Goal: Task Accomplishment & Management: Manage account settings

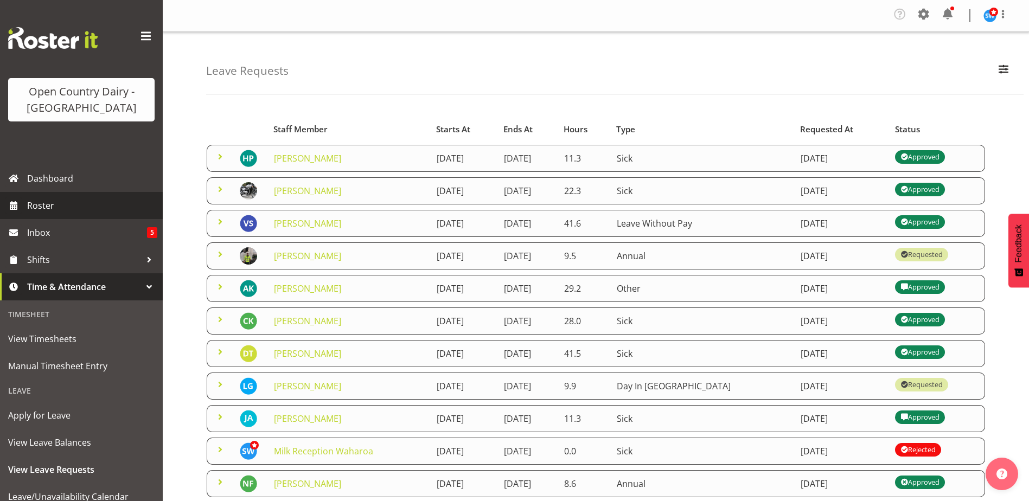
drag, startPoint x: 0, startPoint y: 0, endPoint x: 40, endPoint y: 203, distance: 207.3
click at [40, 203] on span "Roster" at bounding box center [92, 206] width 130 height 16
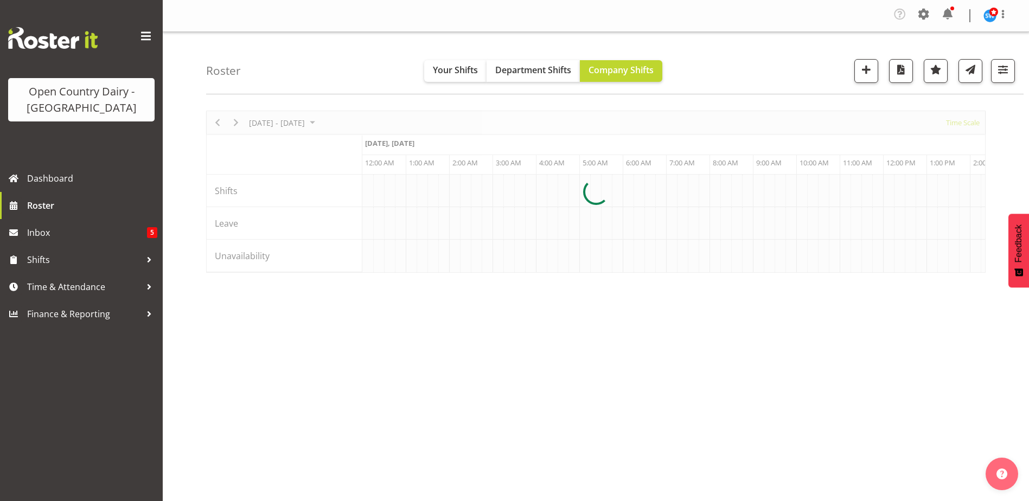
scroll to position [0, 3126]
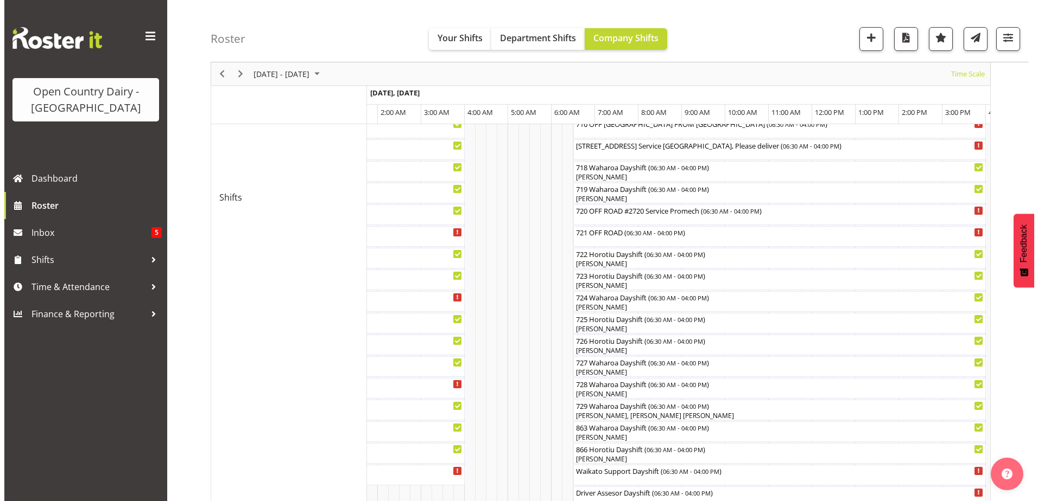
scroll to position [677, 0]
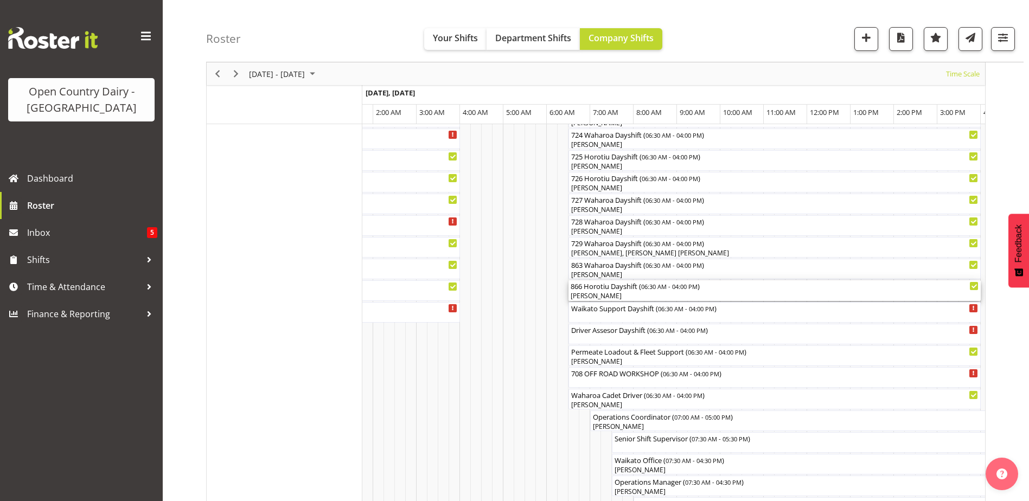
click at [600, 295] on div "[PERSON_NAME]" at bounding box center [775, 296] width 408 height 10
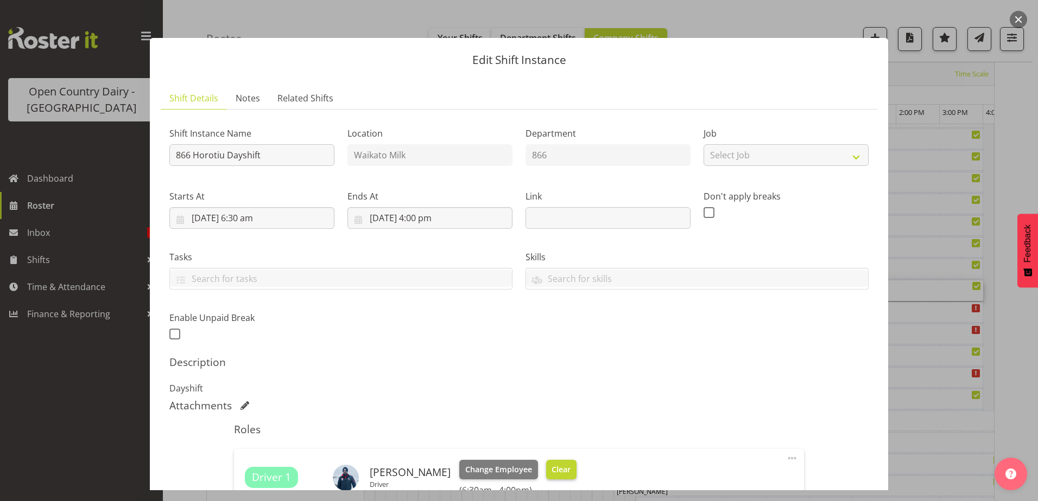
scroll to position [163, 0]
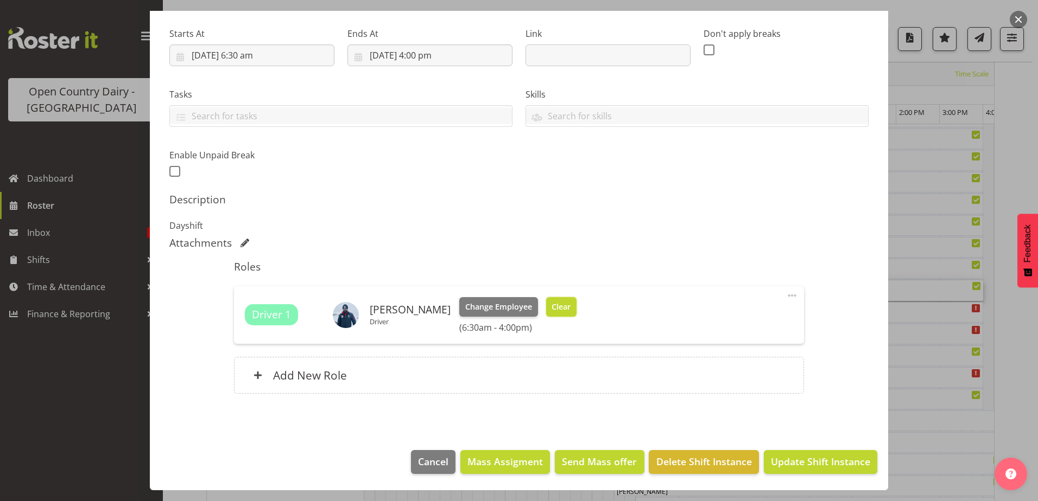
click at [560, 305] on span "Clear" at bounding box center [560, 307] width 19 height 12
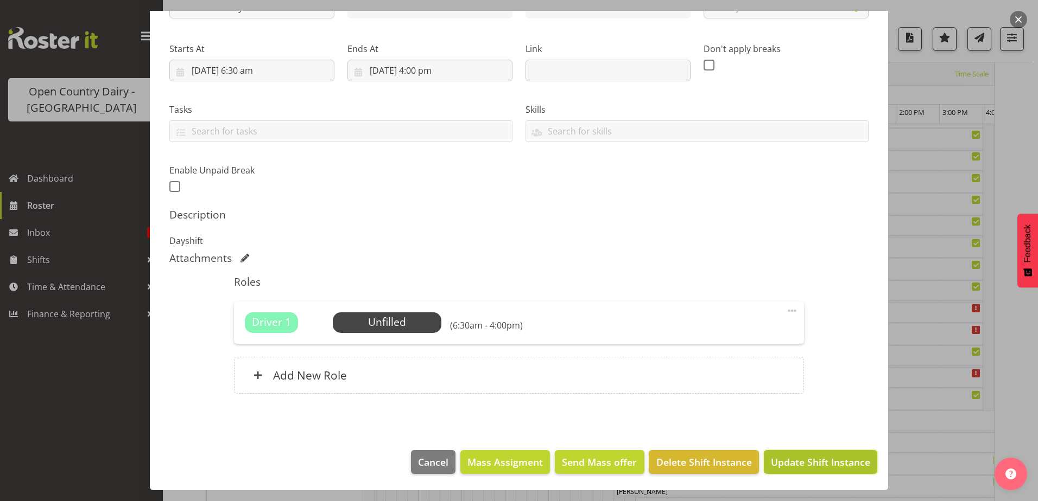
click at [849, 461] on span "Update Shift Instance" at bounding box center [820, 462] width 99 height 14
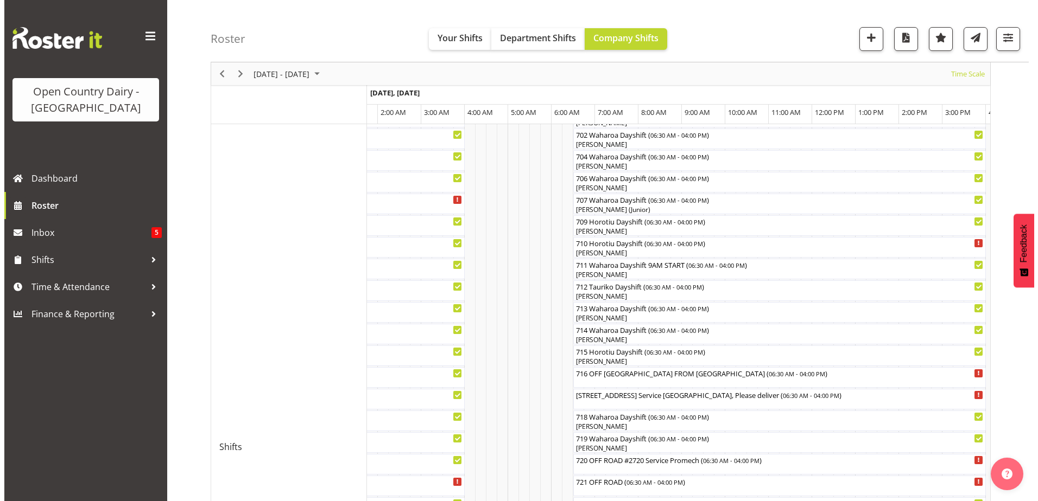
scroll to position [361, 0]
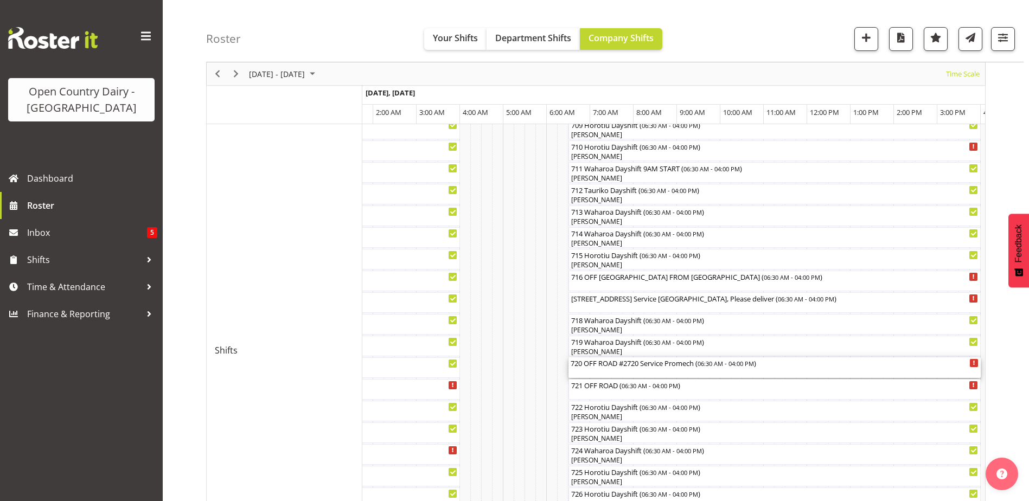
click at [606, 368] on div "720 OFF ROAD #2720 Service Promech ( 06:30 AM - 04:00 PM )" at bounding box center [775, 368] width 408 height 21
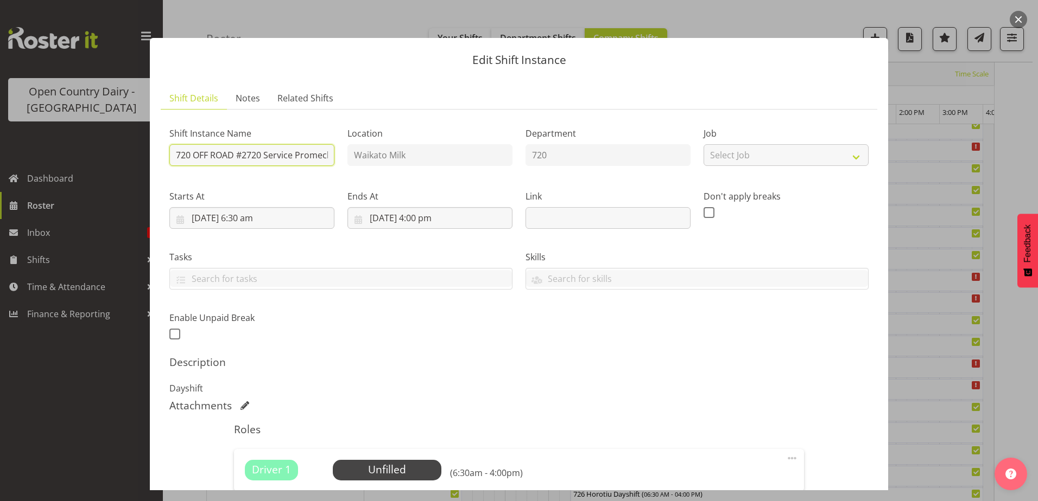
scroll to position [0, 7]
click at [372, 163] on div "Shift Instance Name 720 OFF ROAD #2720 Service Promech Location Waikato Milk De…" at bounding box center [519, 231] width 712 height 238
click at [193, 155] on input "720 Day shift" at bounding box center [251, 155] width 165 height 22
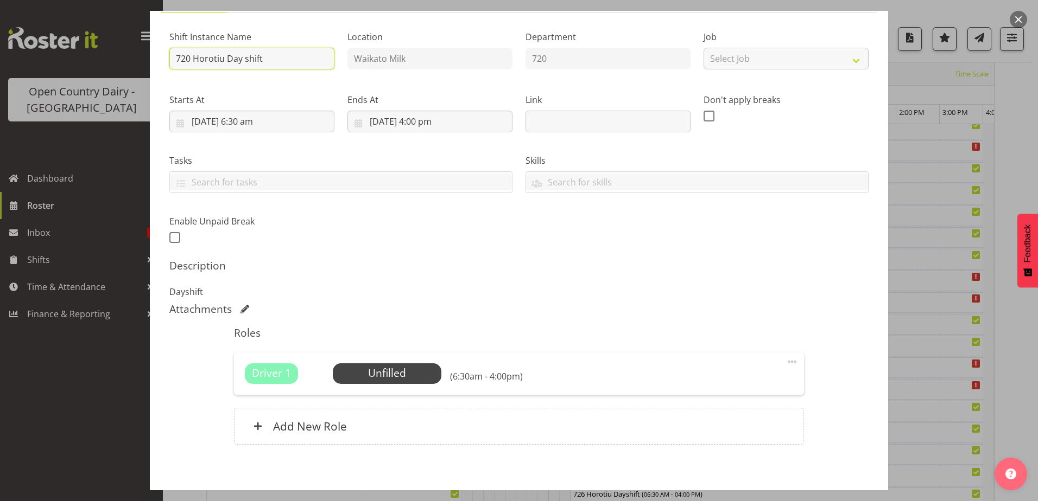
scroll to position [148, 0]
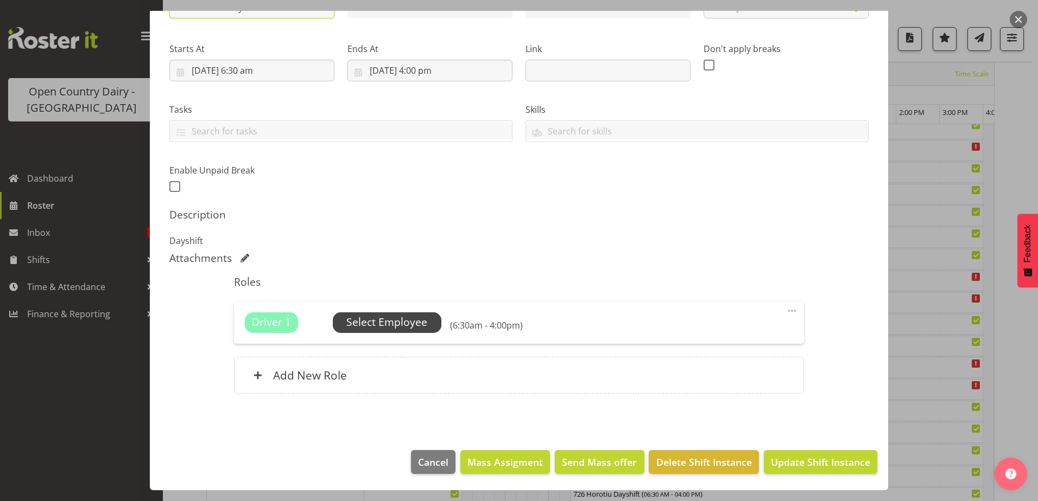
type input "720 Horotiu Day shift"
click at [400, 317] on span "Select Employee" at bounding box center [386, 323] width 81 height 16
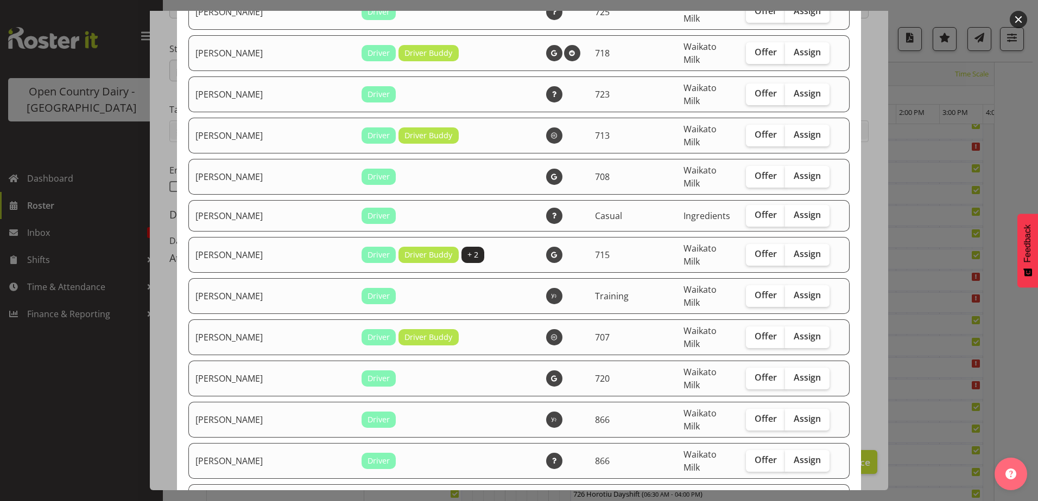
scroll to position [1248, 0]
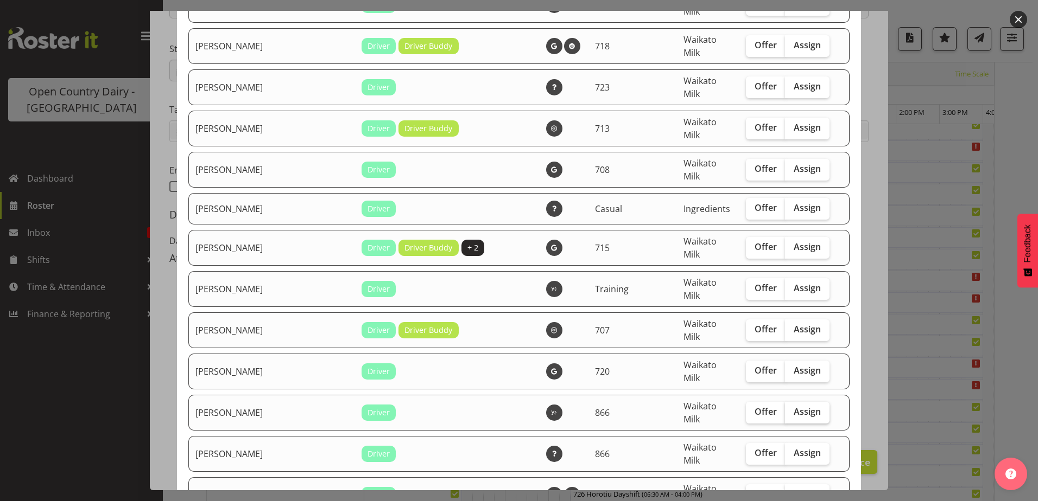
click at [793, 406] on span "Assign" at bounding box center [806, 411] width 27 height 11
click at [786, 409] on input "Assign" at bounding box center [788, 412] width 7 height 7
checkbox input "true"
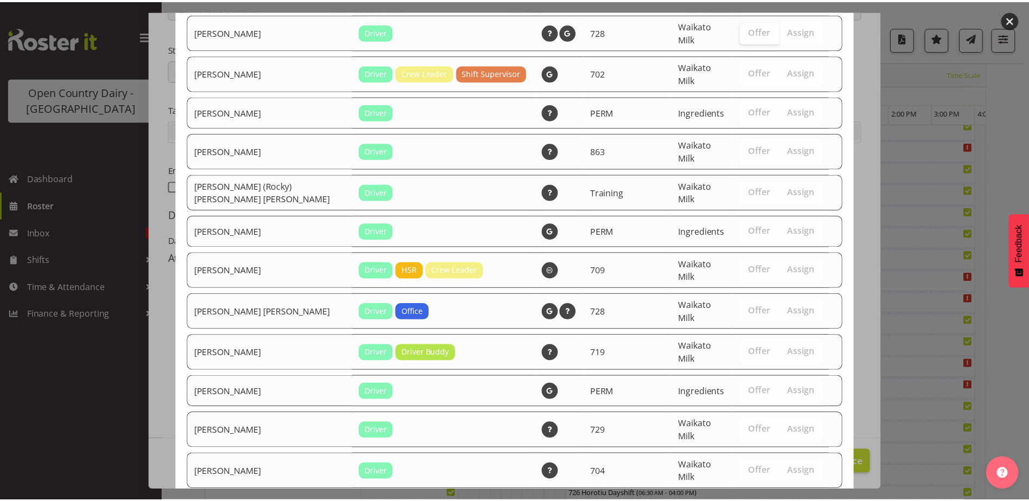
scroll to position [1773, 0]
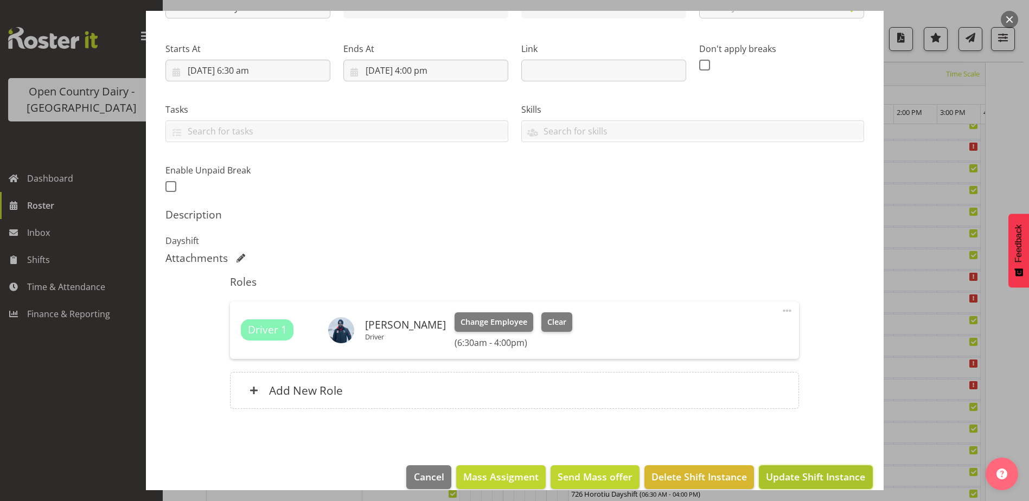
click at [786, 478] on span "Update Shift Instance" at bounding box center [815, 477] width 99 height 14
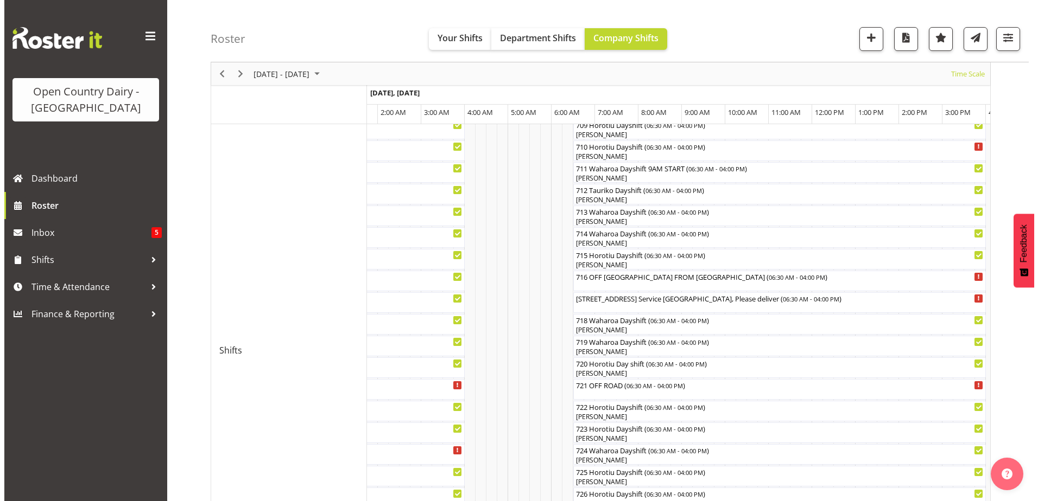
scroll to position [578, 0]
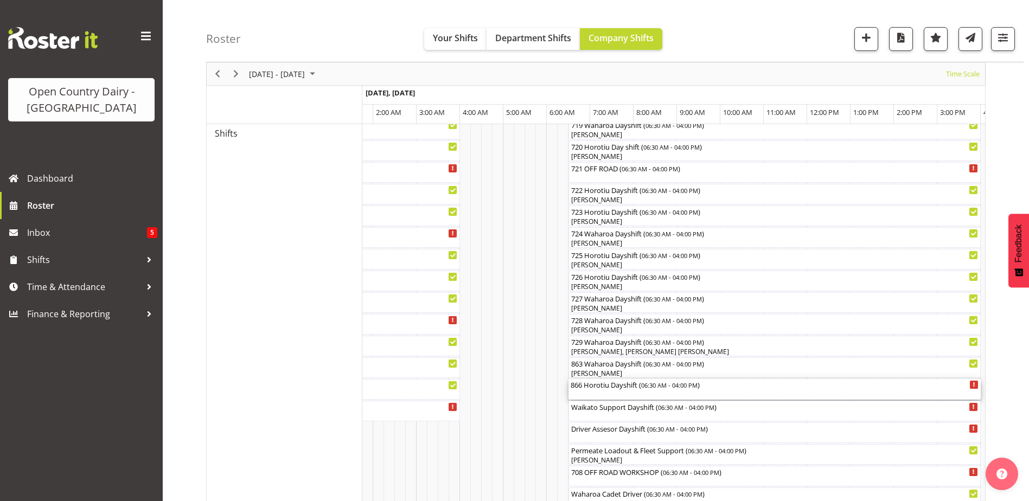
click at [658, 392] on div "866 Horotiu Dayshift ( 06:30 AM - 04:00 PM )" at bounding box center [775, 389] width 408 height 21
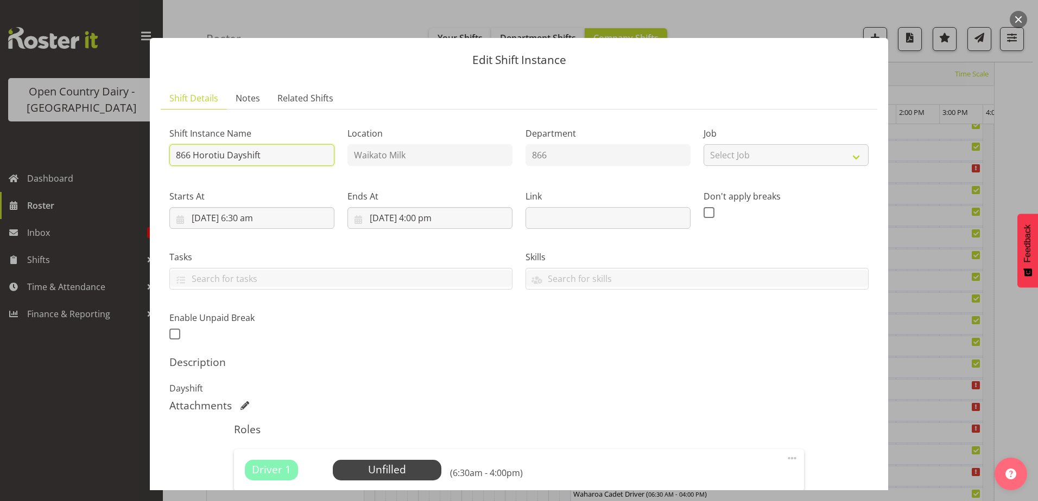
click at [192, 155] on input "866 Horotiu Dayshift" at bounding box center [251, 155] width 165 height 22
drag, startPoint x: 192, startPoint y: 155, endPoint x: 263, endPoint y: 158, distance: 71.7
click at [263, 158] on input "866 Horotiu Dayshift" at bounding box center [251, 155] width 165 height 22
click at [213, 156] on input "866OFF rOAD" at bounding box center [251, 155] width 165 height 22
click at [194, 153] on input "866OFF ROAD" at bounding box center [251, 155] width 165 height 22
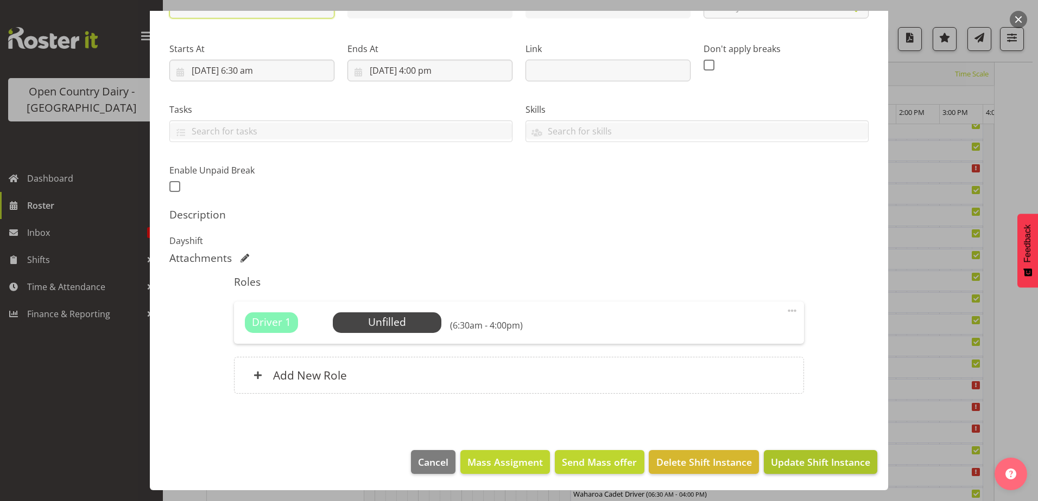
type input "866 OFF ROAD"
click at [804, 463] on span "Update Shift Instance" at bounding box center [820, 462] width 99 height 14
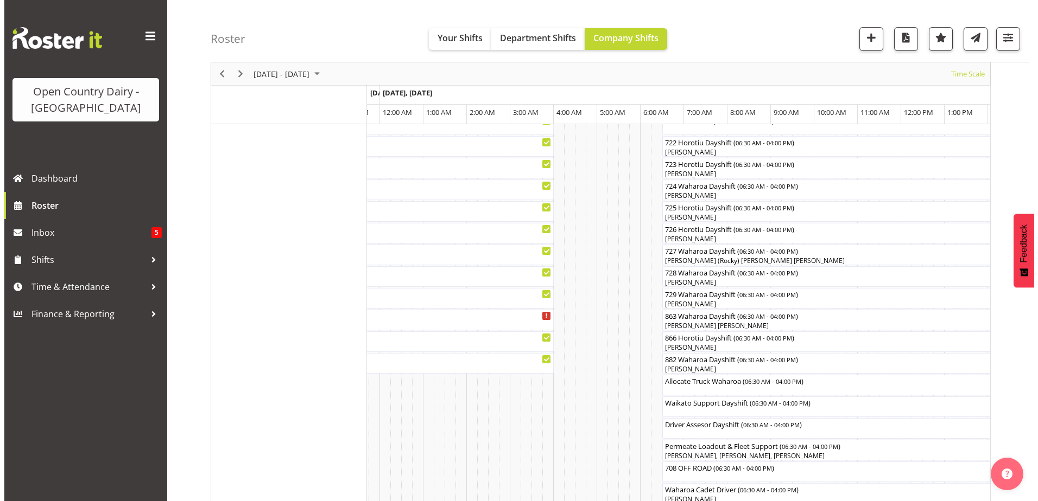
scroll to position [705, 0]
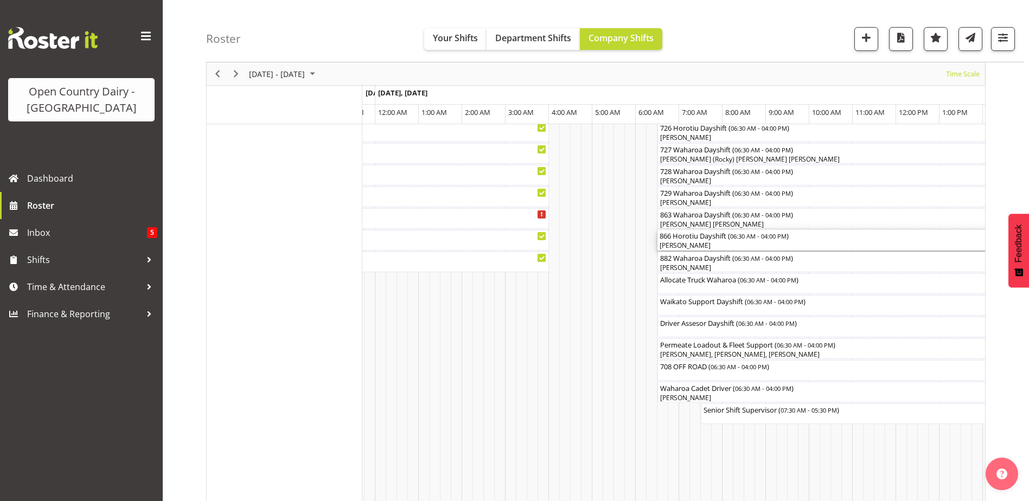
click at [693, 241] on div "[PERSON_NAME]" at bounding box center [864, 246] width 408 height 10
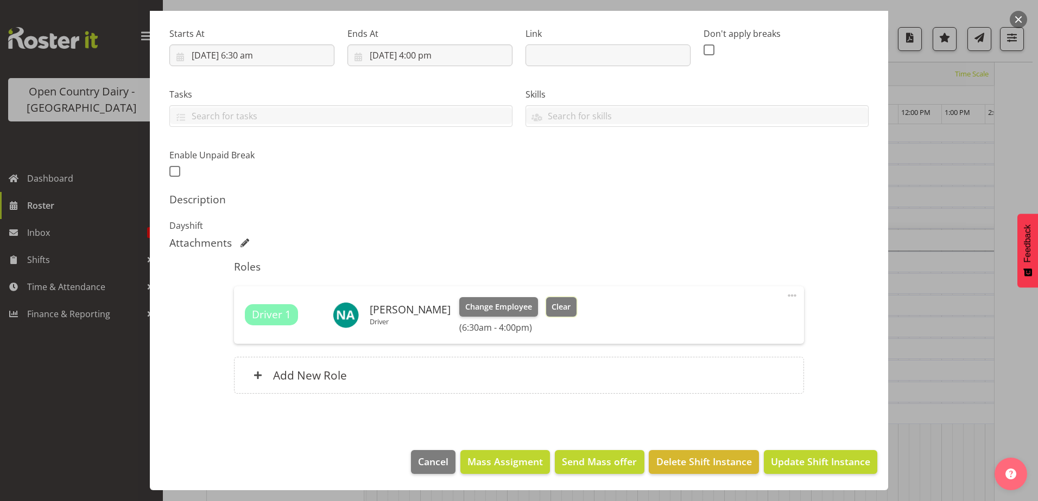
click at [557, 315] on button "Clear" at bounding box center [561, 307] width 31 height 20
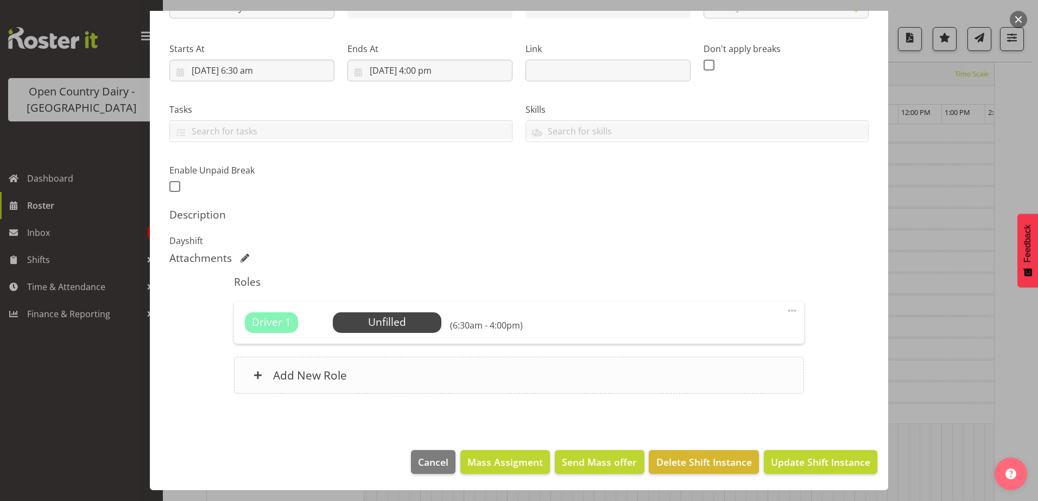
scroll to position [0, 0]
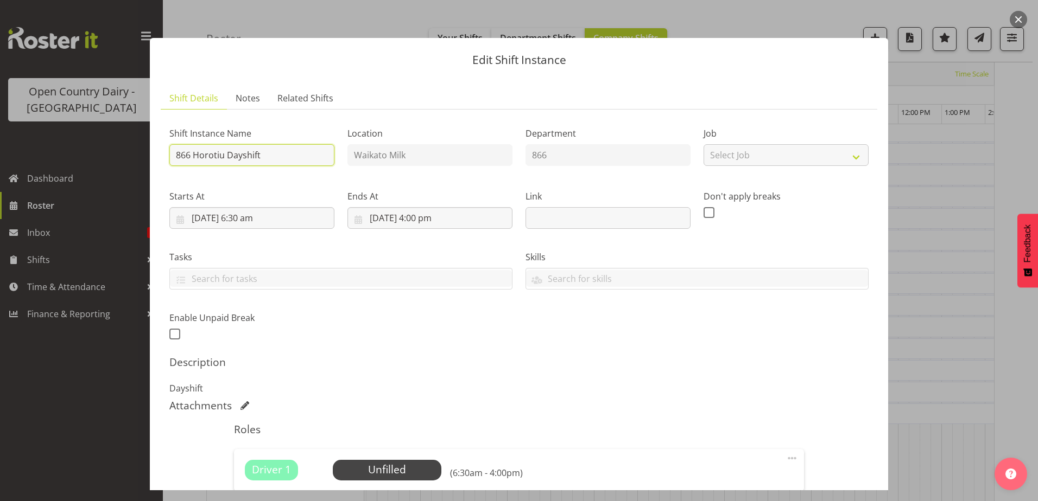
drag, startPoint x: 190, startPoint y: 154, endPoint x: 265, endPoint y: 163, distance: 75.0
click at [265, 163] on input "866 Horotiu Dayshift" at bounding box center [251, 155] width 165 height 22
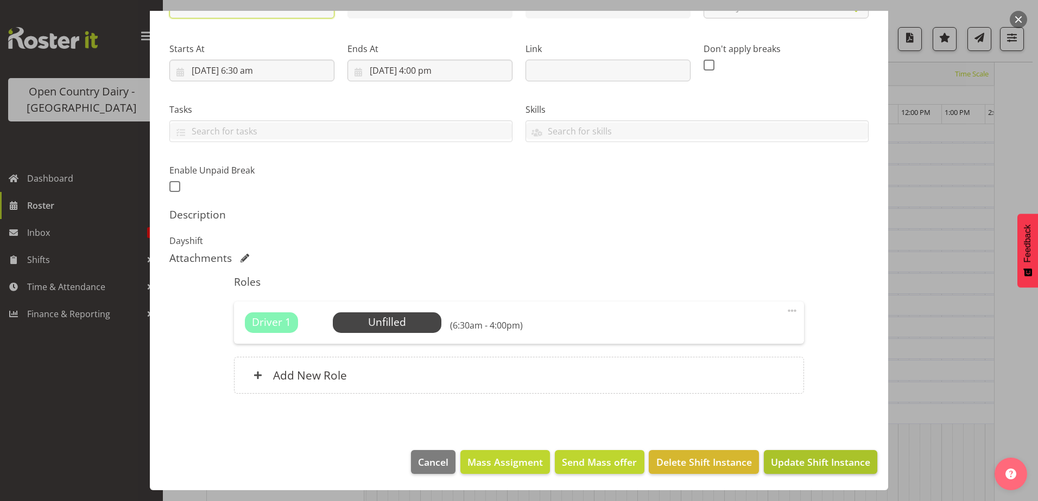
type input "866 OFF ROAD"
click at [779, 464] on span "Update Shift Instance" at bounding box center [820, 462] width 99 height 14
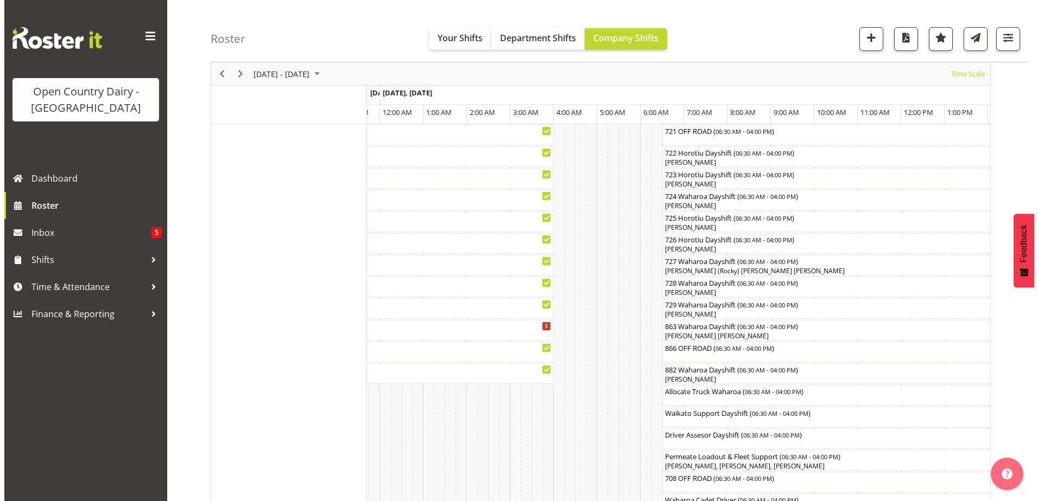
scroll to position [686, 0]
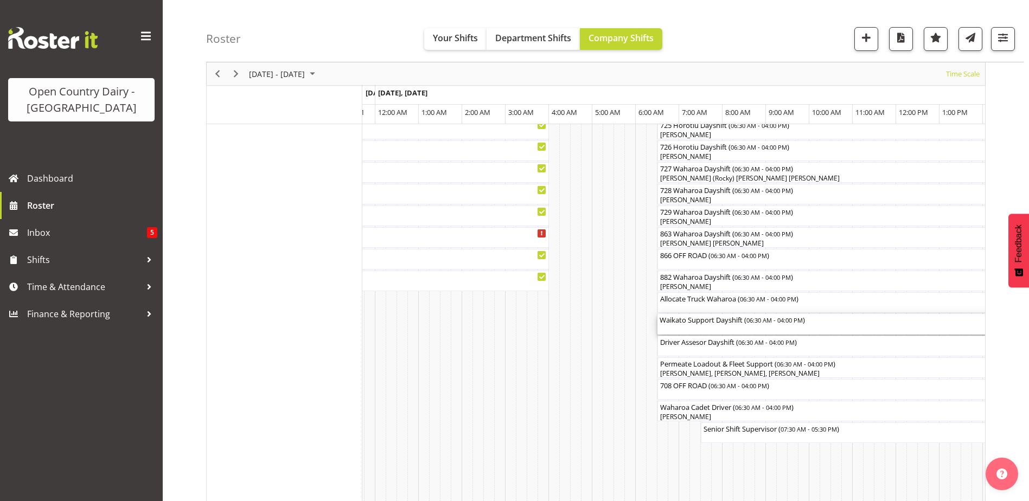
click at [699, 326] on div "Waikato Support Dayshift ( 06:30 AM - 04:00 PM )" at bounding box center [864, 324] width 408 height 21
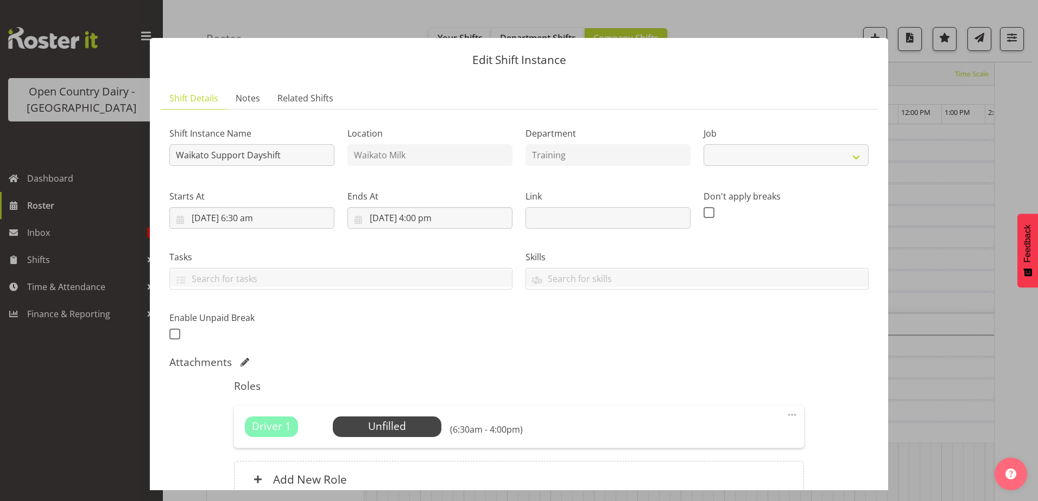
select select "9052"
click at [371, 424] on span "Select Employee" at bounding box center [386, 427] width 81 height 16
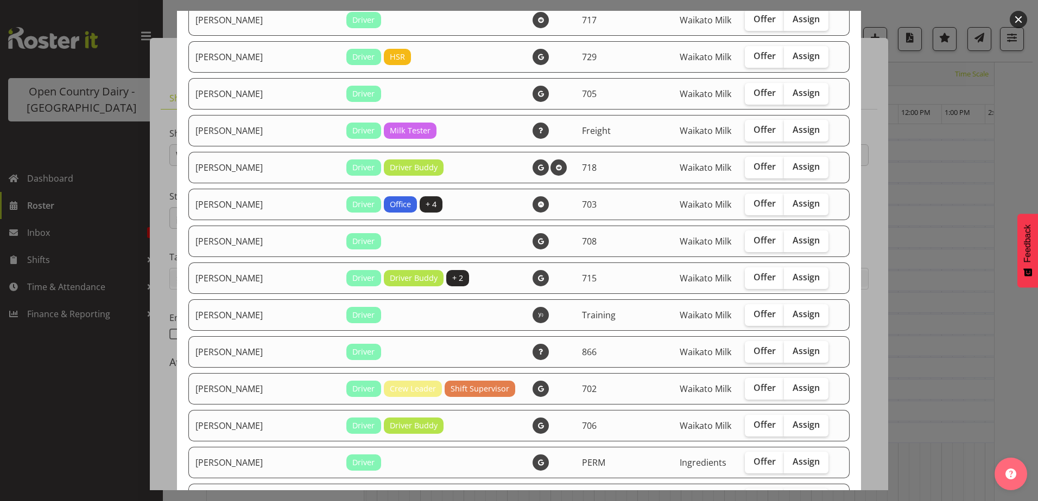
scroll to position [597, 0]
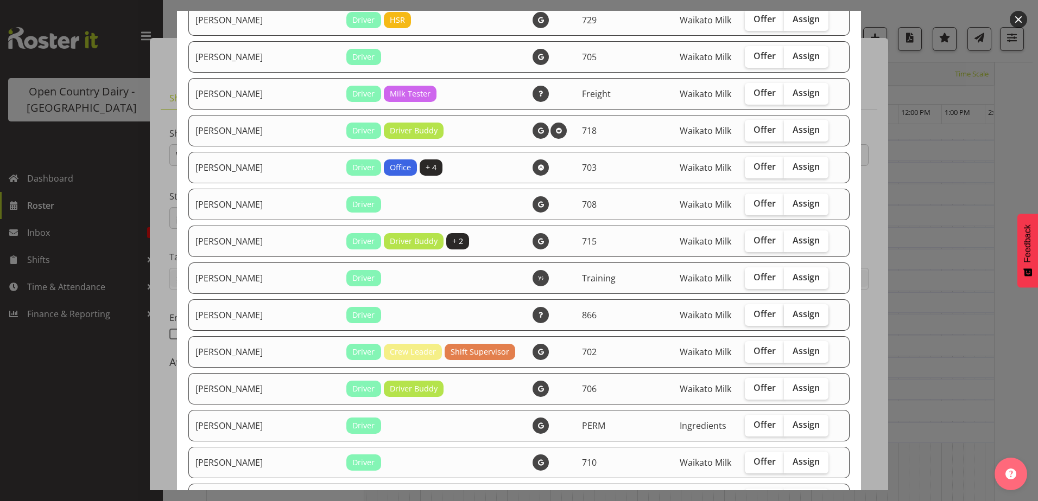
click at [792, 315] on span "Assign" at bounding box center [805, 314] width 27 height 11
click at [787, 315] on input "Assign" at bounding box center [787, 314] width 7 height 7
checkbox input "true"
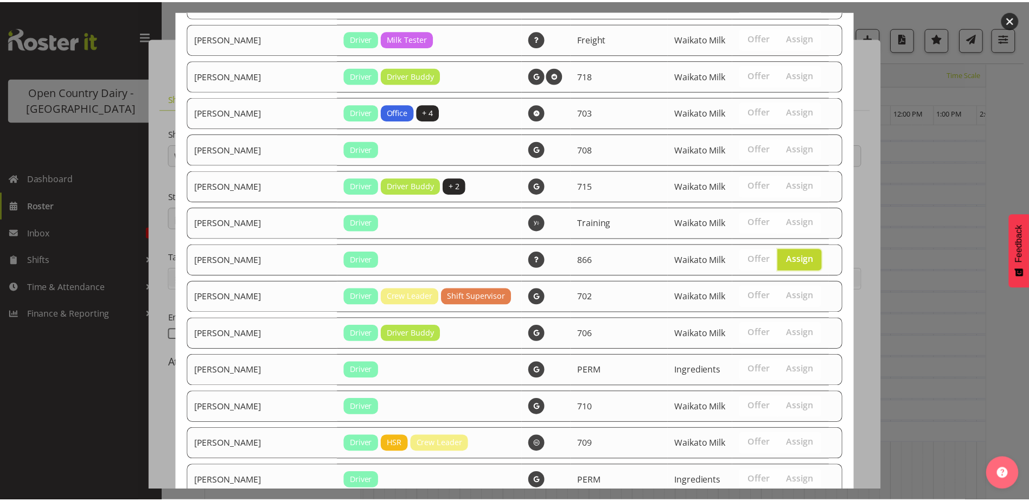
scroll to position [777, 0]
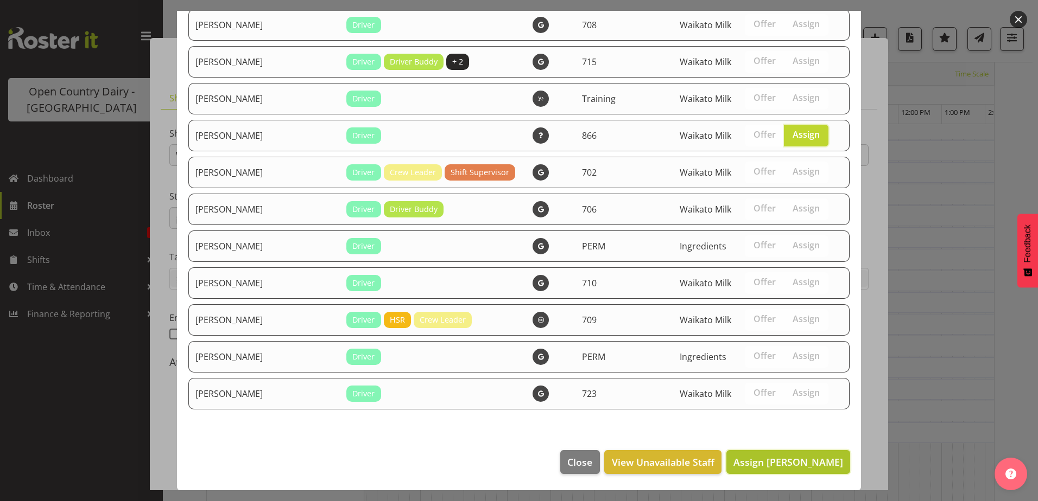
click at [823, 467] on span "Assign Neil Abrahams" at bounding box center [788, 462] width 110 height 13
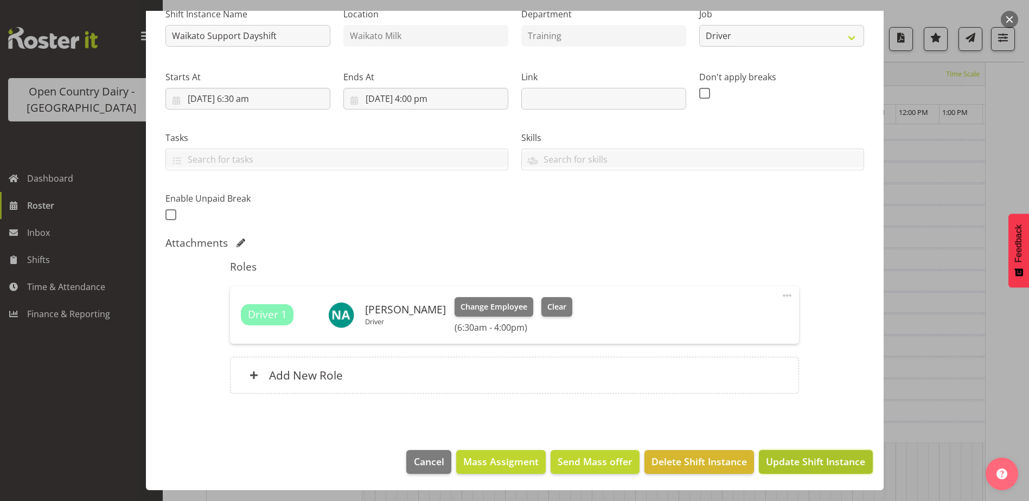
click at [828, 457] on span "Update Shift Instance" at bounding box center [815, 462] width 99 height 14
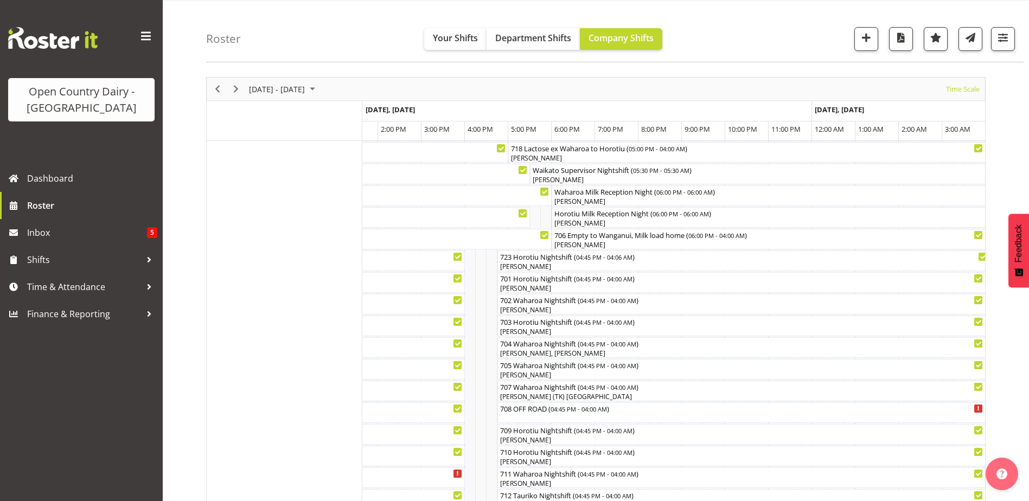
scroll to position [0, 0]
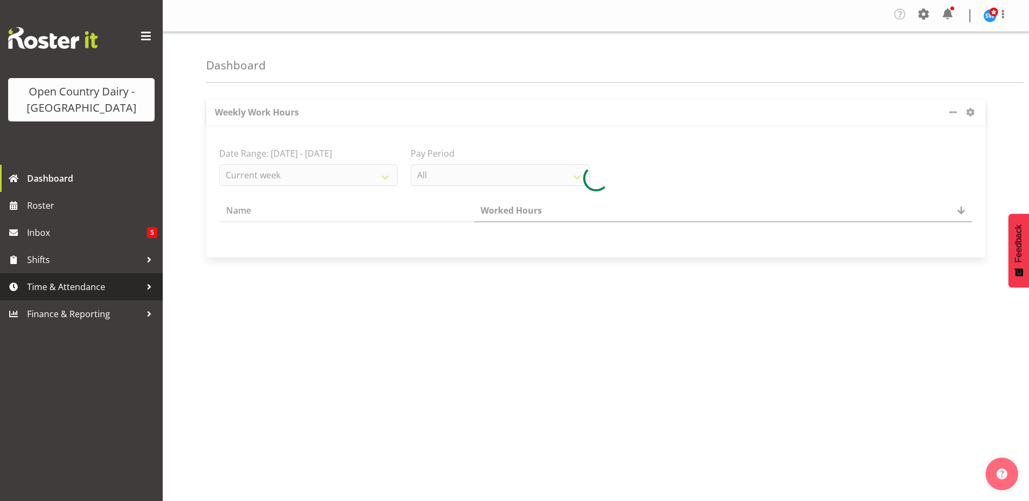
click at [57, 291] on span "Time & Attendance" at bounding box center [84, 287] width 114 height 16
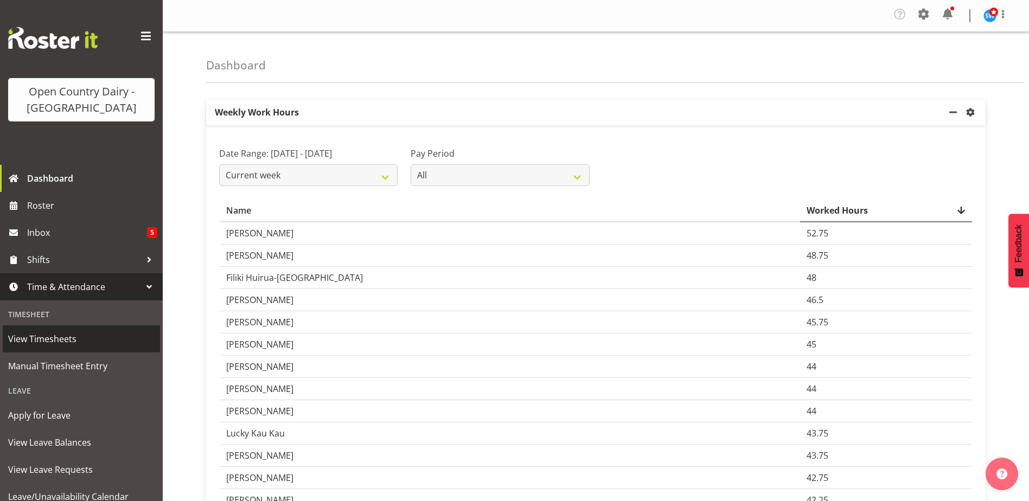
click at [50, 339] on span "View Timesheets" at bounding box center [81, 339] width 147 height 16
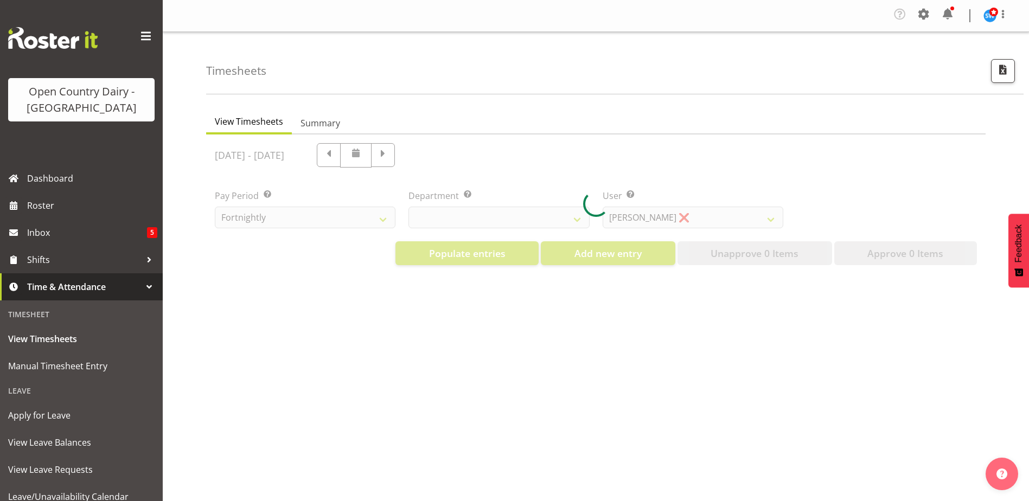
select select "733"
select select "7414"
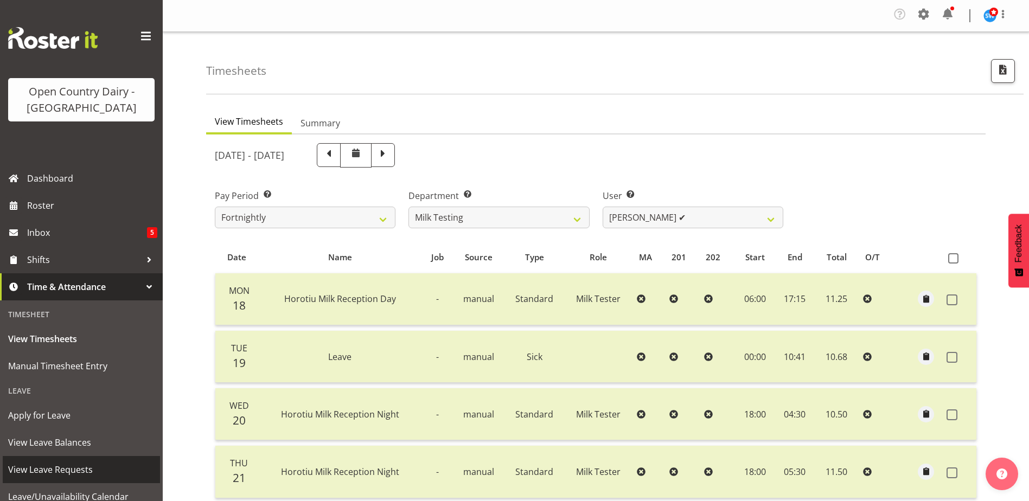
click at [67, 466] on span "View Leave Requests" at bounding box center [81, 470] width 147 height 16
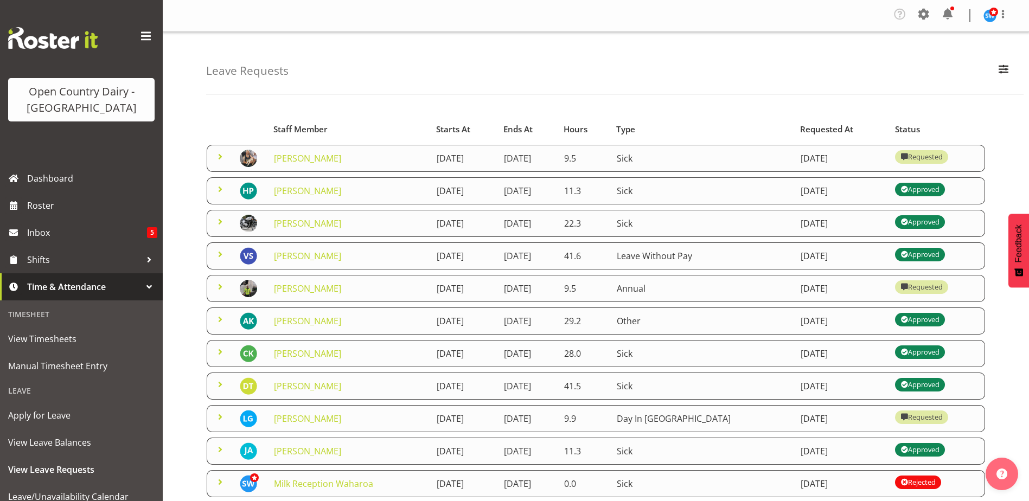
click at [219, 163] on link at bounding box center [220, 160] width 13 height 12
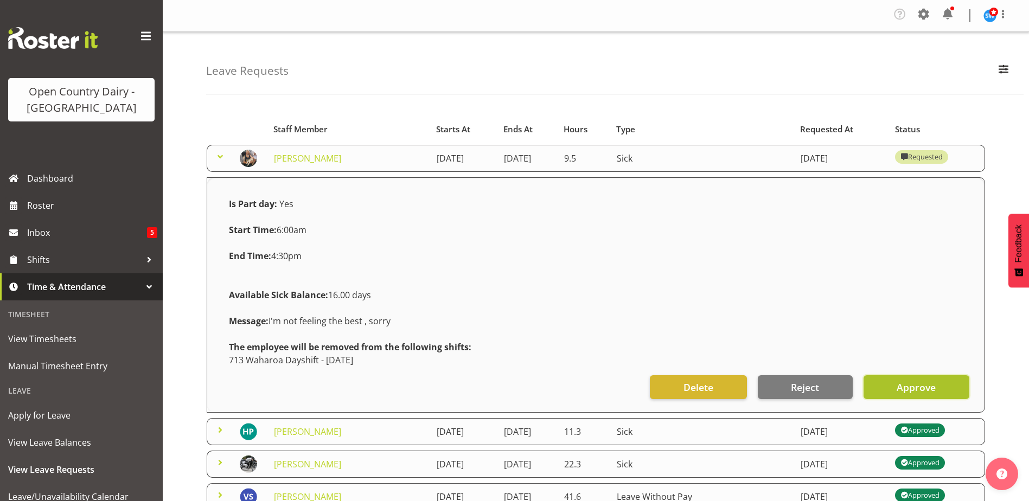
click at [906, 391] on span "Approve" at bounding box center [916, 387] width 39 height 14
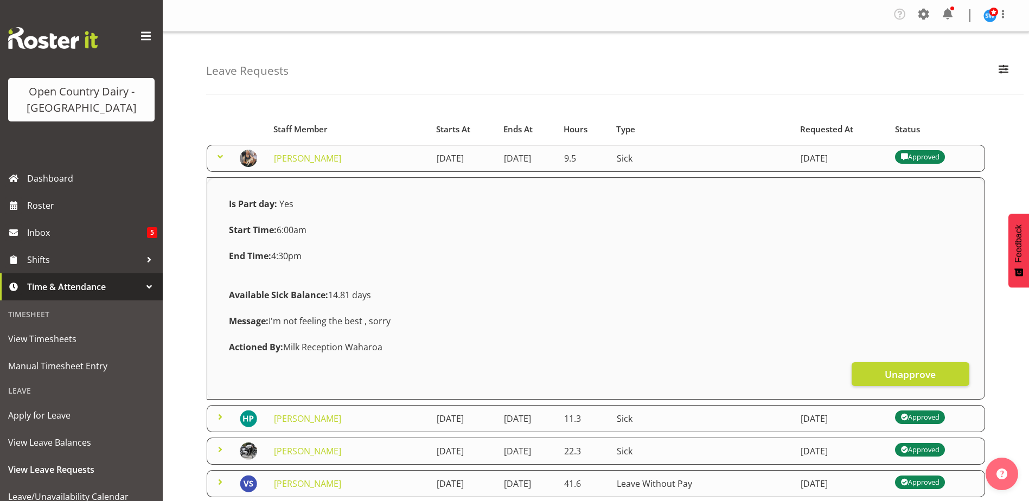
click at [218, 151] on span at bounding box center [220, 156] width 13 height 13
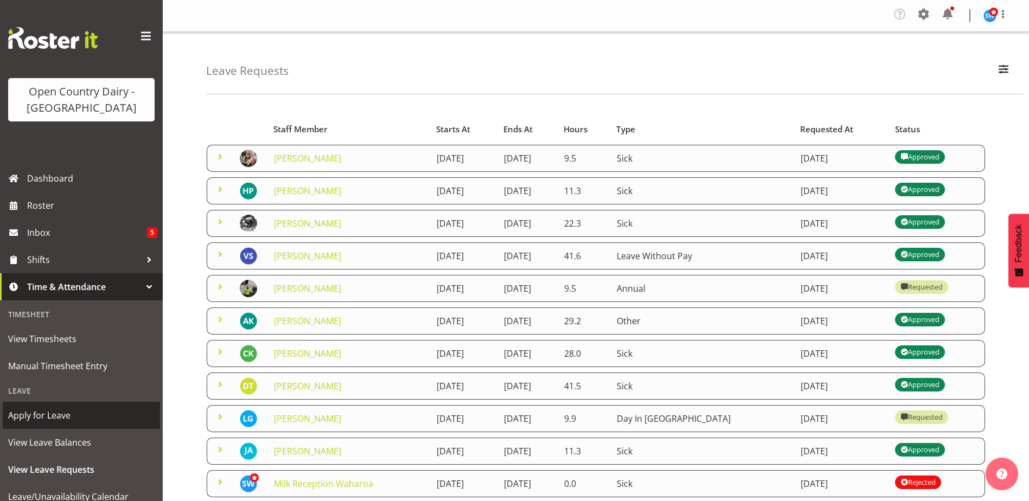
click at [35, 417] on span "Apply for Leave" at bounding box center [81, 416] width 147 height 16
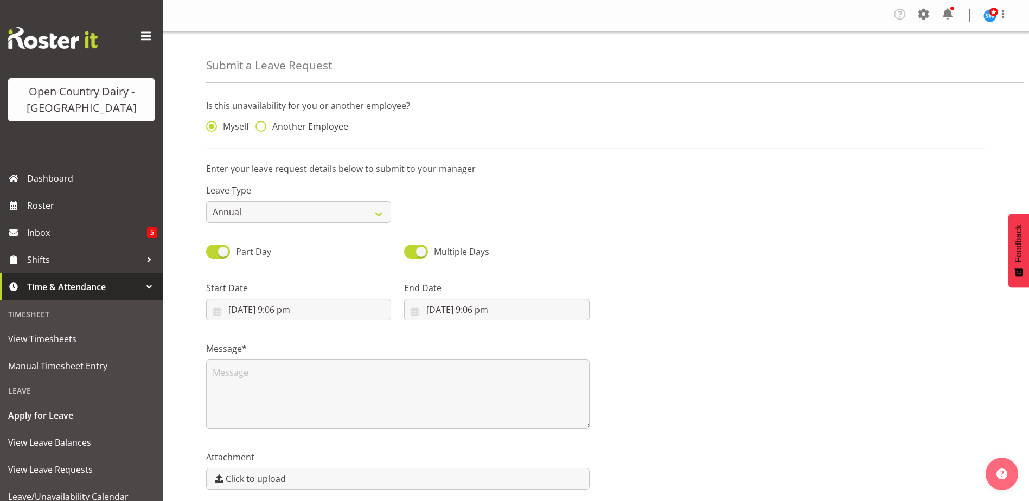
click at [260, 125] on span at bounding box center [261, 126] width 11 height 11
click at [260, 125] on input "Another Employee" at bounding box center [259, 126] width 7 height 7
radio input "true"
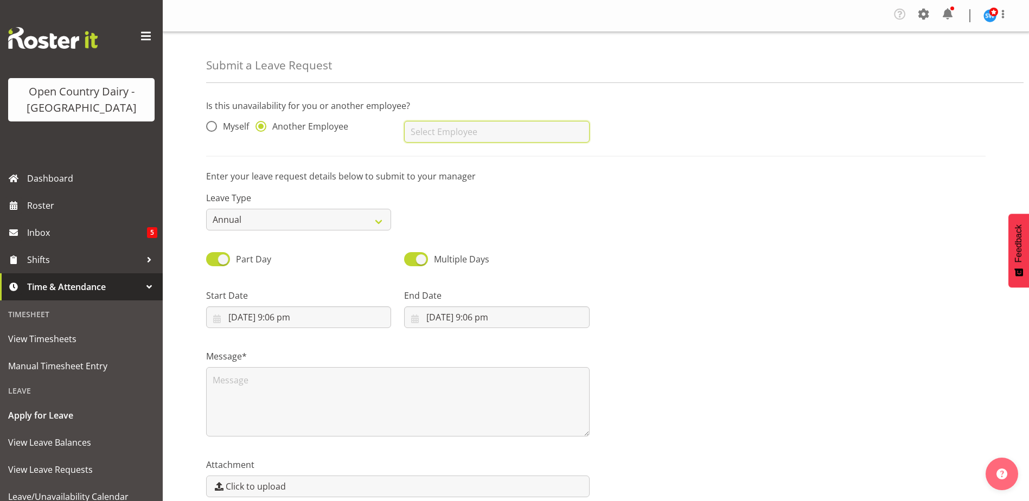
click at [425, 139] on input "text" at bounding box center [496, 132] width 185 height 22
click at [434, 168] on link "[PERSON_NAME]" at bounding box center [496, 159] width 185 height 20
type input "[PERSON_NAME]"
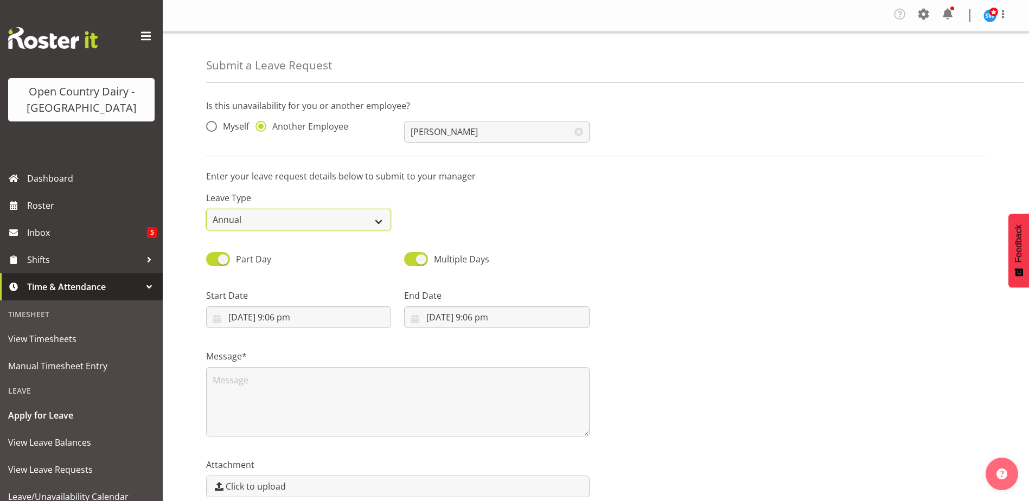
click at [318, 223] on select "Annual Sick Leave Without Pay Bereavement Domestic Violence Parental Jury Servi…" at bounding box center [298, 220] width 185 height 22
select select "Other"
click at [206, 209] on select "Annual Sick Leave Without Pay Bereavement Domestic Violence Parental Jury Servi…" at bounding box center [298, 220] width 185 height 22
click at [259, 320] on input "[DATE] 9:06 pm" at bounding box center [298, 318] width 185 height 22
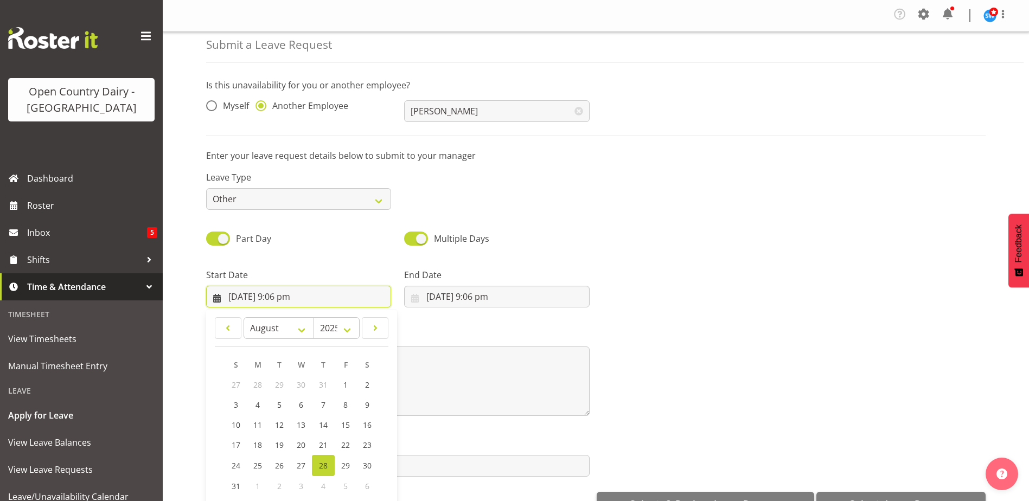
scroll to position [31, 0]
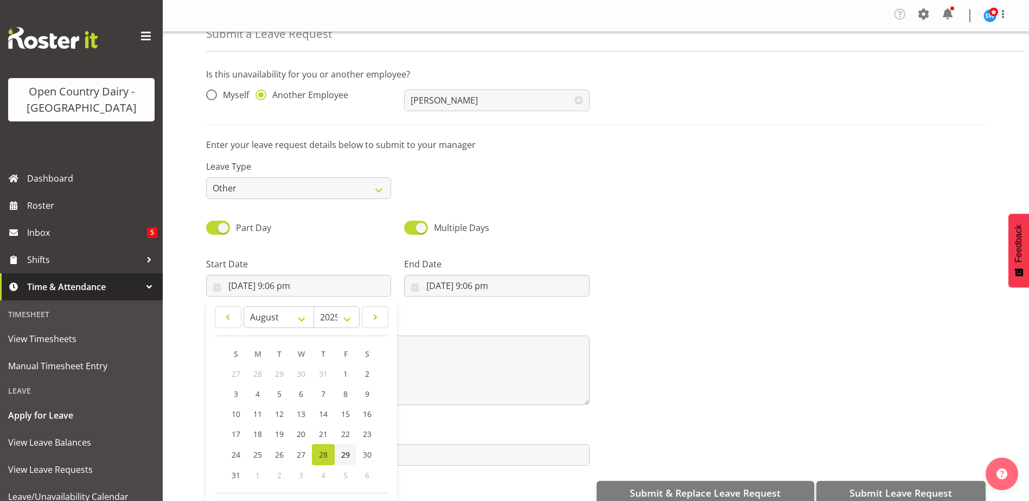
click at [346, 455] on span "29" at bounding box center [345, 455] width 9 height 10
type input "[DATE] 9:06 pm"
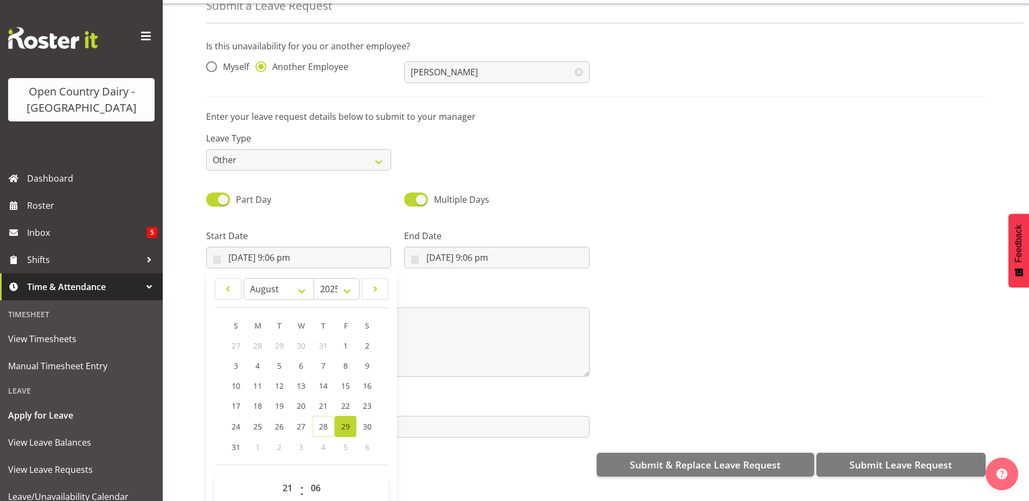
scroll to position [52, 0]
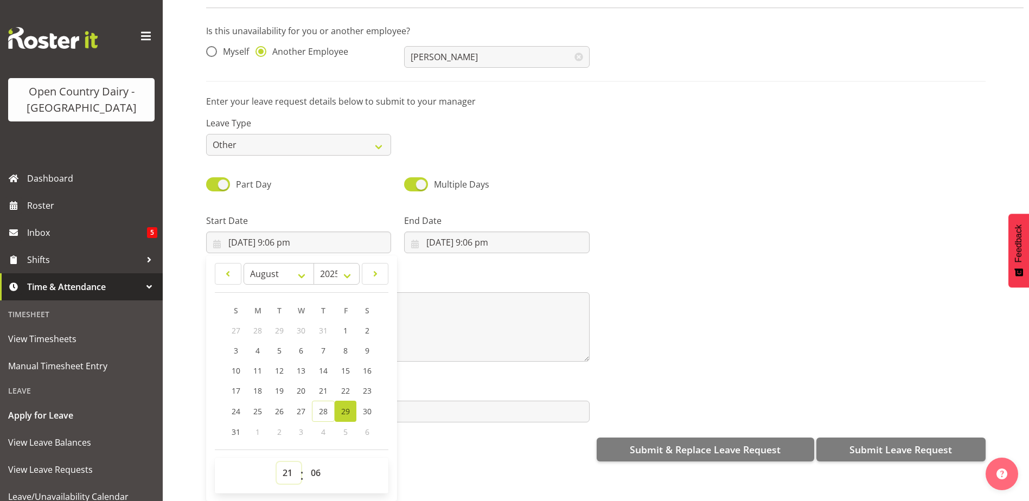
click at [288, 467] on select "00 01 02 03 04 05 06 07 08 09 10 11 12 13 14 15 16 17 18 19 20 21 22 23" at bounding box center [289, 473] width 24 height 22
select select "16"
click at [277, 462] on select "00 01 02 03 04 05 06 07 08 09 10 11 12 13 14 15 16 17 18 19 20 21 22 23" at bounding box center [289, 473] width 24 height 22
type input "[DATE] 4:06 pm"
click at [315, 462] on select "00 01 02 03 04 05 06 07 08 09 10 11 12 13 14 15 16 17 18 19 20 21 22 23 24 25 2…" at bounding box center [317, 473] width 24 height 22
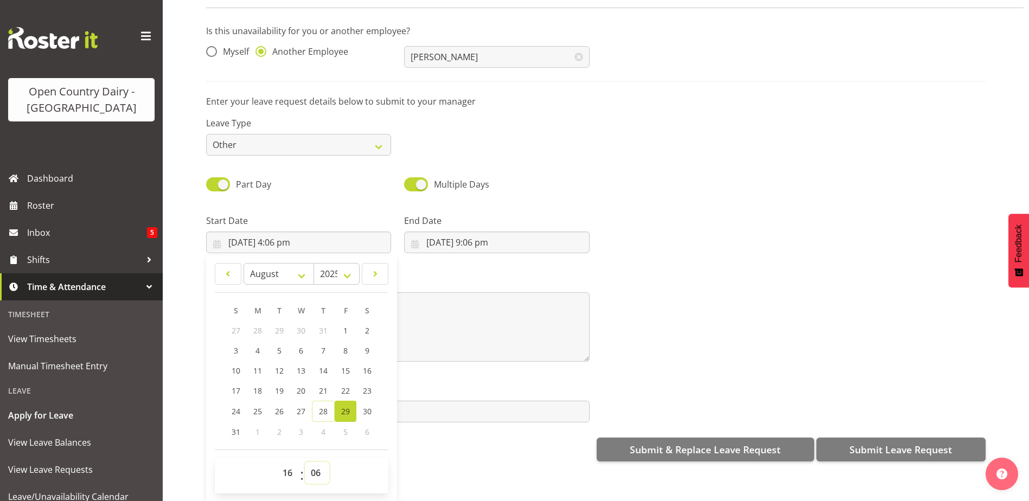
select select "45"
click at [305, 462] on select "00 01 02 03 04 05 06 07 08 09 10 11 12 13 14 15 16 17 18 19 20 21 22 23 24 25 2…" at bounding box center [317, 473] width 24 height 22
type input "[DATE] 4:45 pm"
click at [465, 233] on input "28/08/2025, 9:06 pm" at bounding box center [496, 243] width 185 height 22
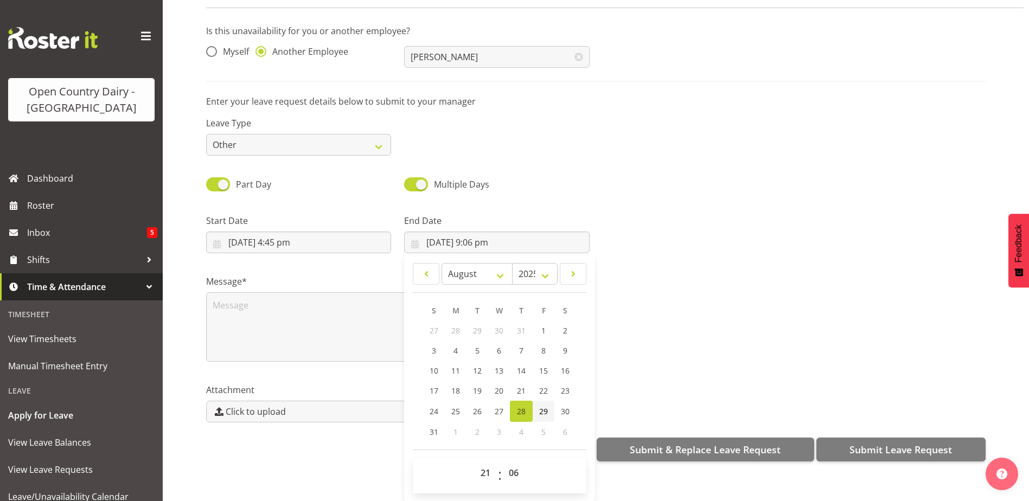
click at [540, 401] on link "29" at bounding box center [544, 411] width 22 height 21
drag, startPoint x: 561, startPoint y: 396, endPoint x: 519, endPoint y: 421, distance: 48.9
click at [561, 401] on link "30" at bounding box center [566, 411] width 22 height 21
type input "30/08/2025, 9:06 pm"
click at [486, 462] on select "00 01 02 03 04 05 06 07 08 09 10 11 12 13 14 15 16 17 18 19 20 21 22 23" at bounding box center [487, 473] width 24 height 22
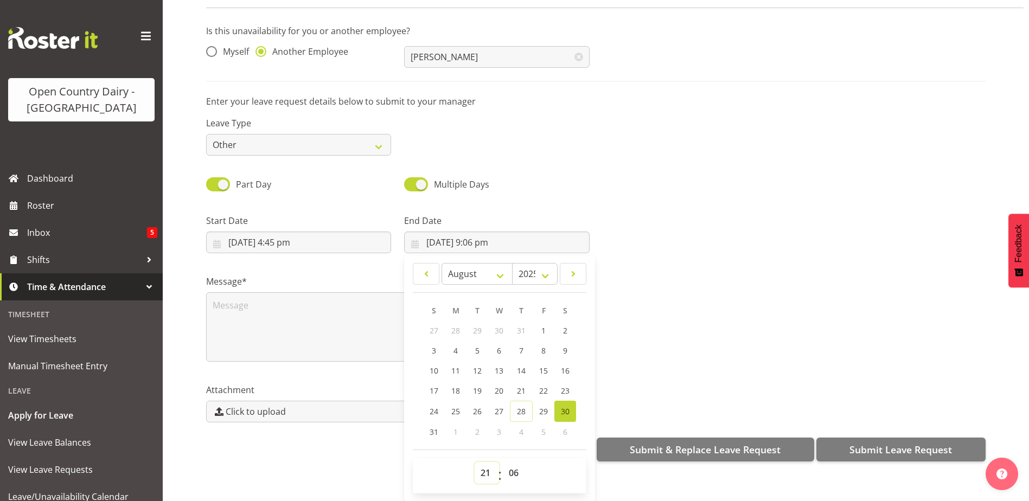
select select "4"
click at [475, 462] on select "00 01 02 03 04 05 06 07 08 09 10 11 12 13 14 15 16 17 18 19 20 21 22 23" at bounding box center [487, 473] width 24 height 22
type input "30/08/2025, 4:06 am"
click at [514, 462] on select "00 01 02 03 04 05 06 07 08 09 10 11 12 13 14 15 16 17 18 19 20 21 22 23 24 25 2…" at bounding box center [515, 473] width 24 height 22
select select "0"
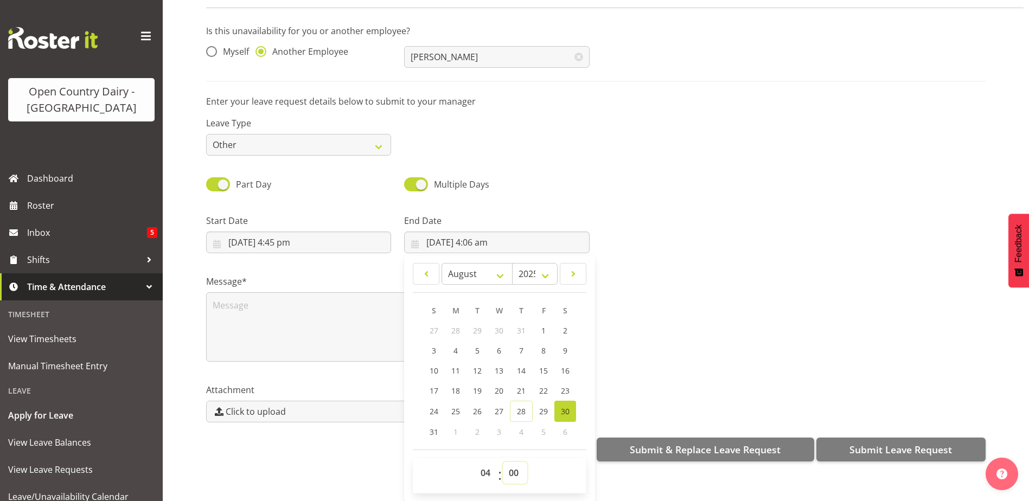
click at [503, 462] on select "00 01 02 03 04 05 06 07 08 09 10 11 12 13 14 15 16 17 18 19 20 21 22 23 24 25 2…" at bounding box center [515, 473] width 24 height 22
type input "30/08/2025, 4:00 am"
click at [650, 225] on div at bounding box center [794, 229] width 397 height 61
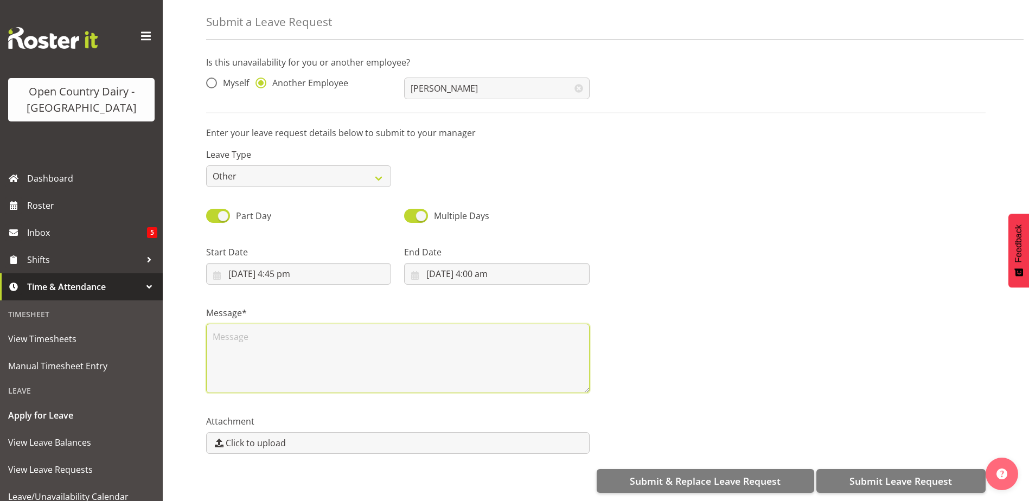
click at [232, 333] on textarea at bounding box center [398, 358] width 384 height 69
type textarea "approved Steve"
click at [847, 467] on div "Submit & Replace Leave Request Submit Leave Request" at bounding box center [596, 480] width 780 height 26
click at [858, 478] on span "Submit Leave Request" at bounding box center [901, 481] width 103 height 14
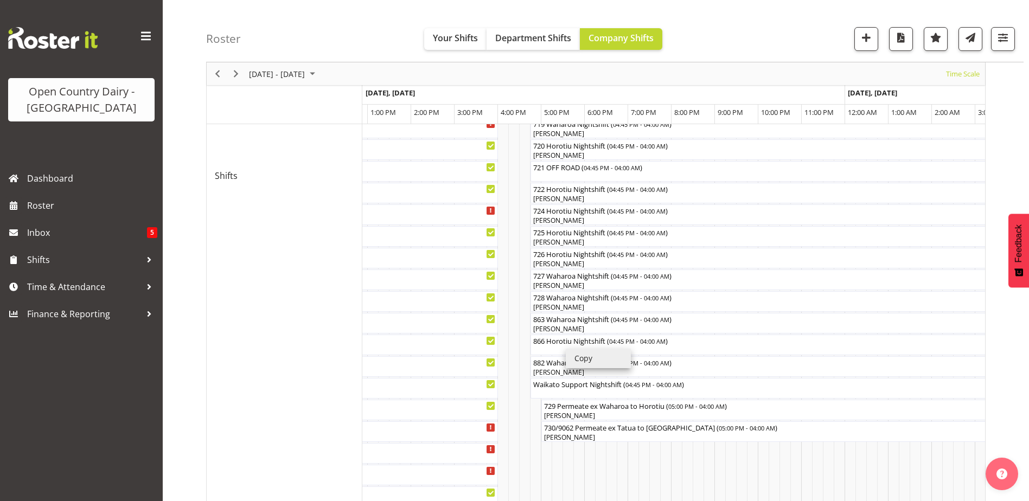
click at [566, 349] on li "Copy" at bounding box center [598, 359] width 65 height 20
click at [564, 354] on div "866 Horotiu Nightshift ( 04:45 PM - 04:00 AM )" at bounding box center [775, 345] width 484 height 21
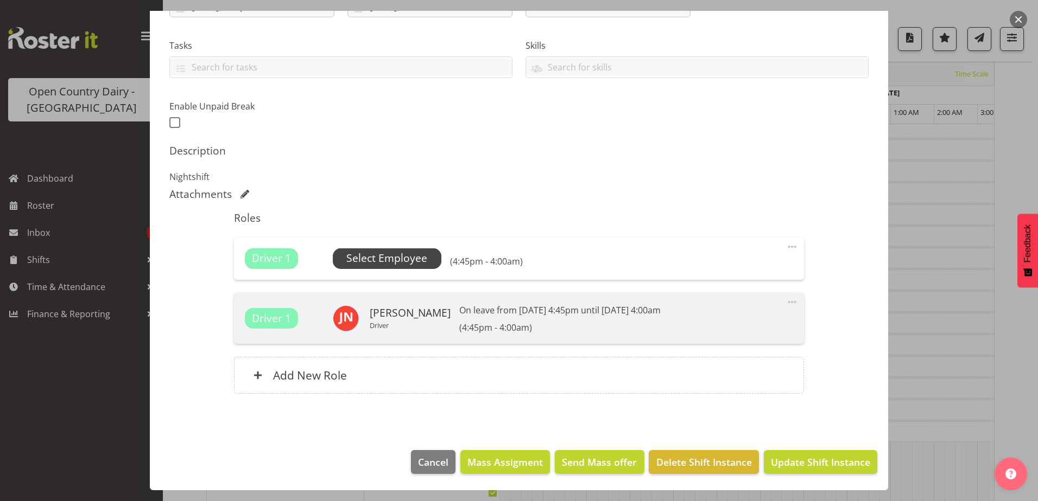
click at [393, 265] on span "Select Employee" at bounding box center [386, 259] width 81 height 16
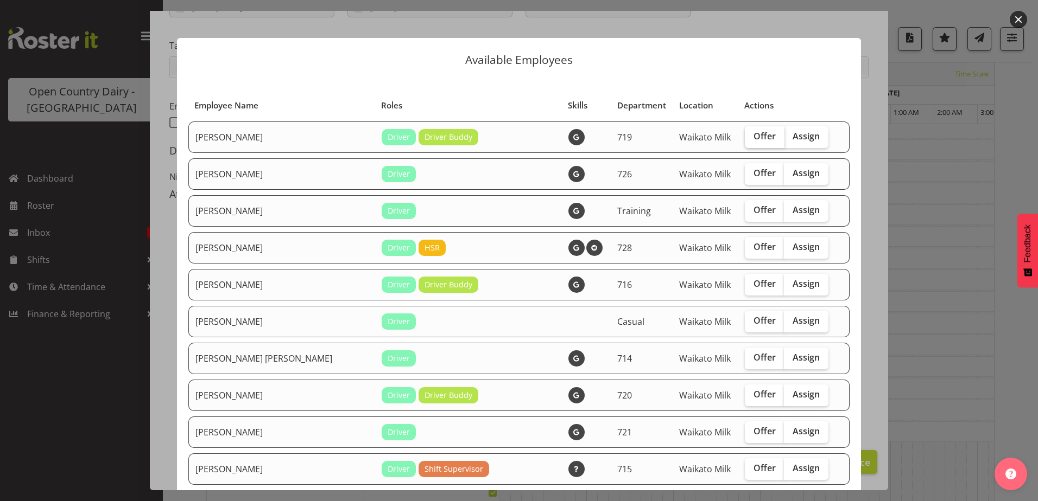
click at [753, 137] on span "Offer" at bounding box center [764, 136] width 22 height 11
click at [745, 137] on input "Offer" at bounding box center [748, 136] width 7 height 7
checkbox input "true"
click at [753, 169] on span "Offer" at bounding box center [764, 173] width 22 height 11
click at [747, 170] on input "Offer" at bounding box center [748, 173] width 7 height 7
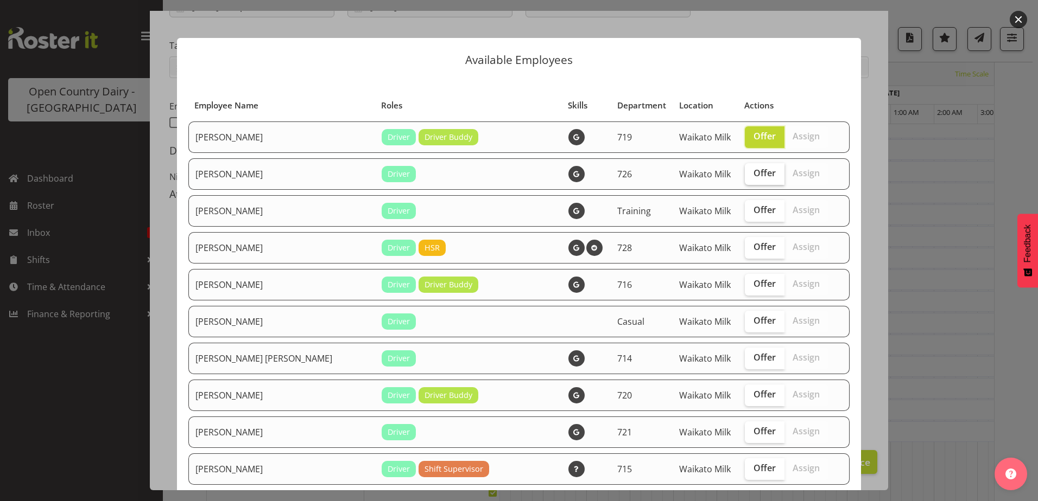
checkbox input "true"
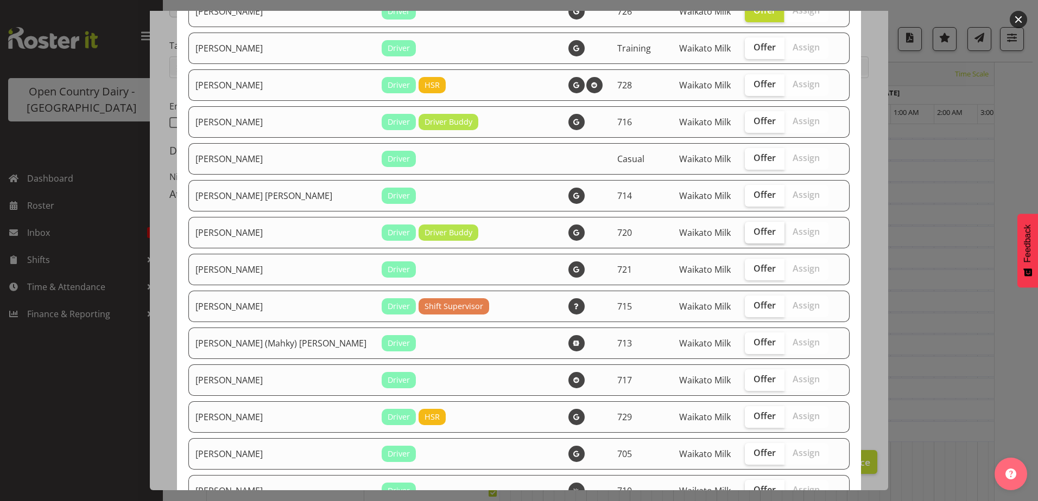
click at [745, 225] on label "Offer" at bounding box center [765, 233] width 40 height 22
click at [745, 228] on input "Offer" at bounding box center [748, 231] width 7 height 7
checkbox input "true"
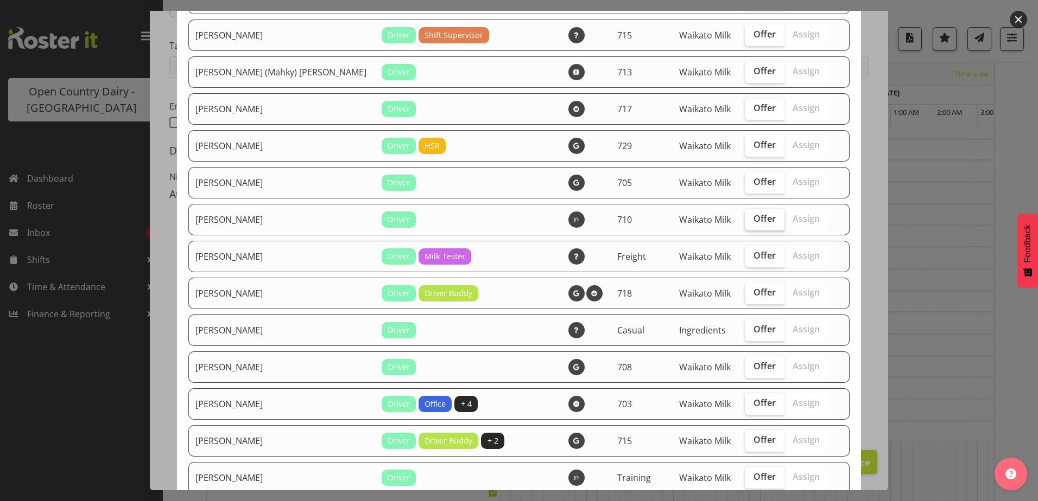
click at [753, 217] on span "Offer" at bounding box center [764, 218] width 22 height 11
click at [745, 217] on input "Offer" at bounding box center [748, 218] width 7 height 7
click at [753, 217] on span "Offer" at bounding box center [764, 218] width 22 height 11
click at [746, 217] on input "Offer" at bounding box center [748, 218] width 7 height 7
checkbox input "false"
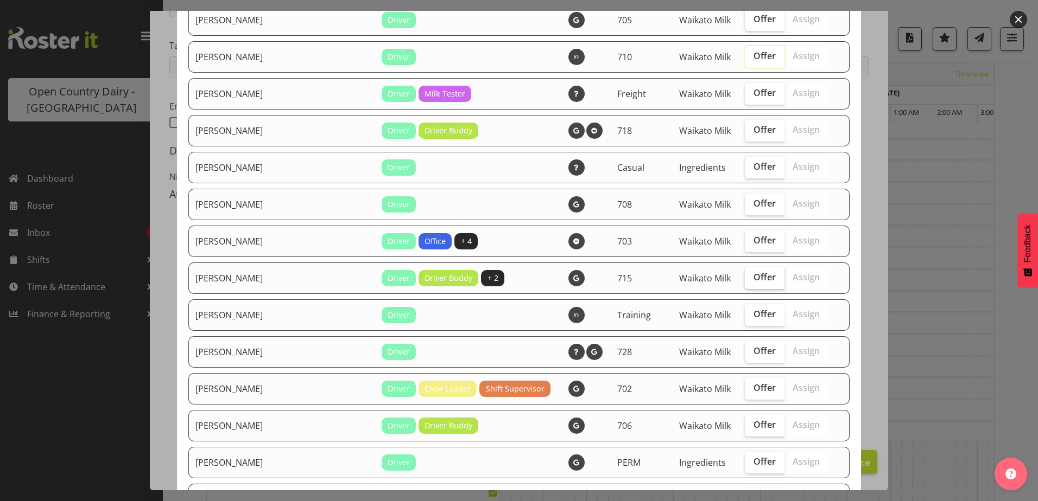
click at [755, 283] on label "Offer" at bounding box center [765, 279] width 40 height 22
click at [752, 281] on input "Offer" at bounding box center [748, 277] width 7 height 7
checkbox input "true"
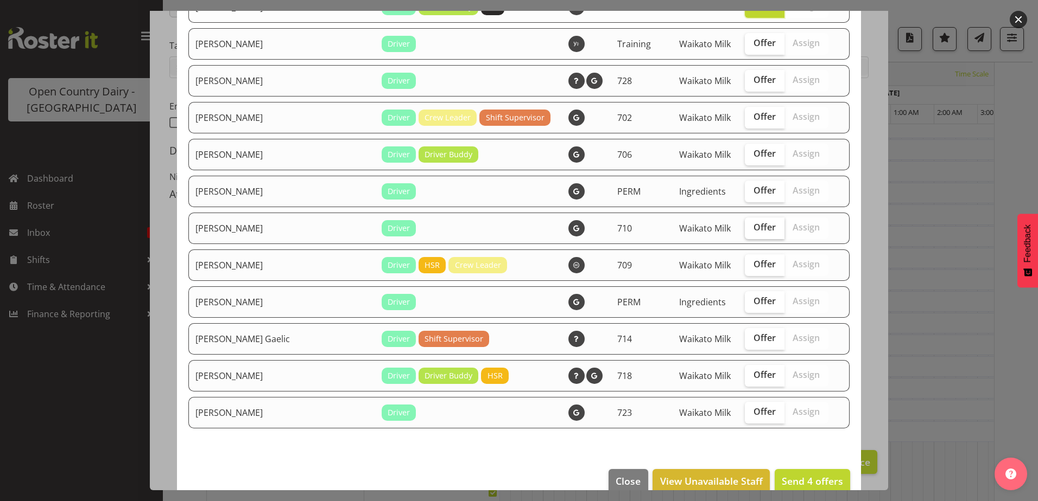
click at [753, 230] on span "Offer" at bounding box center [764, 227] width 22 height 11
click at [749, 230] on input "Offer" at bounding box center [748, 227] width 7 height 7
checkbox input "true"
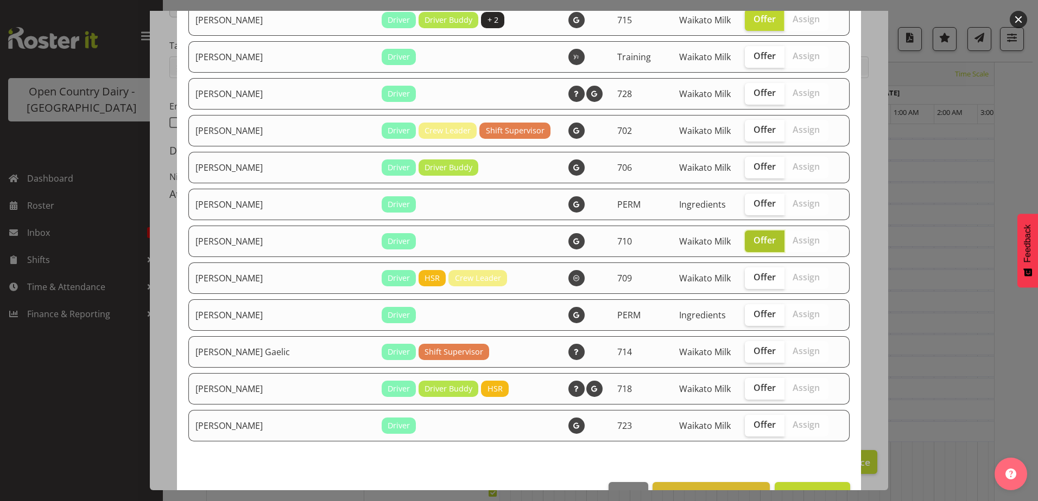
scroll to position [868, 0]
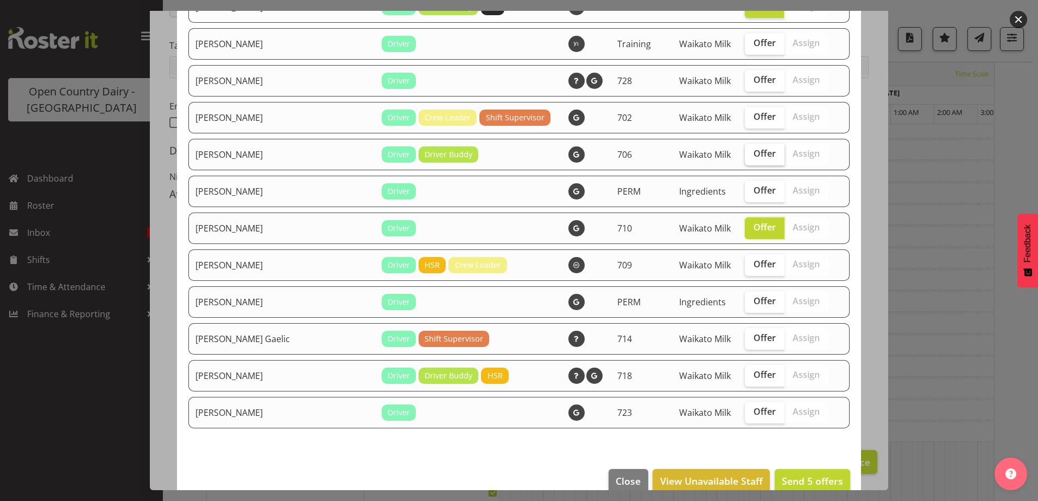
click at [753, 150] on span "Offer" at bounding box center [764, 153] width 22 height 11
click at [748, 150] on input "Offer" at bounding box center [748, 153] width 7 height 7
checkbox input "true"
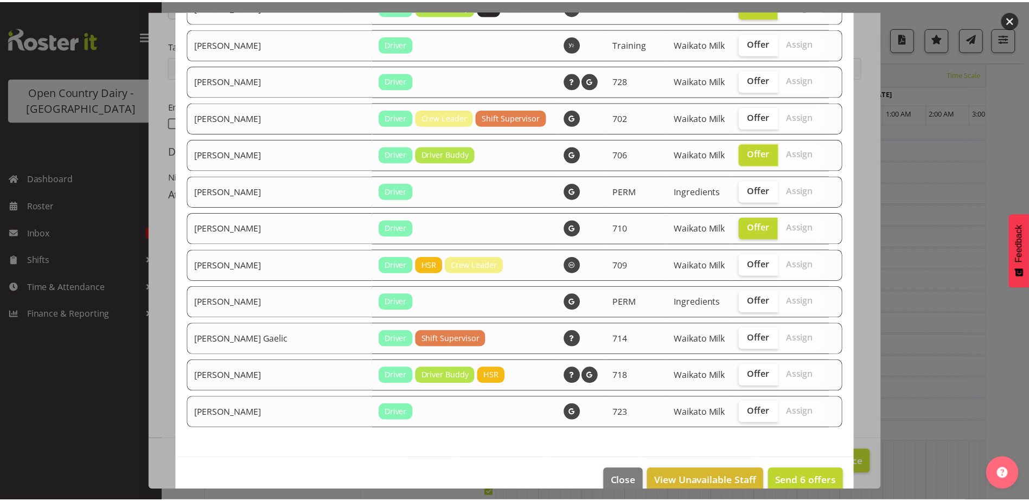
scroll to position [887, 0]
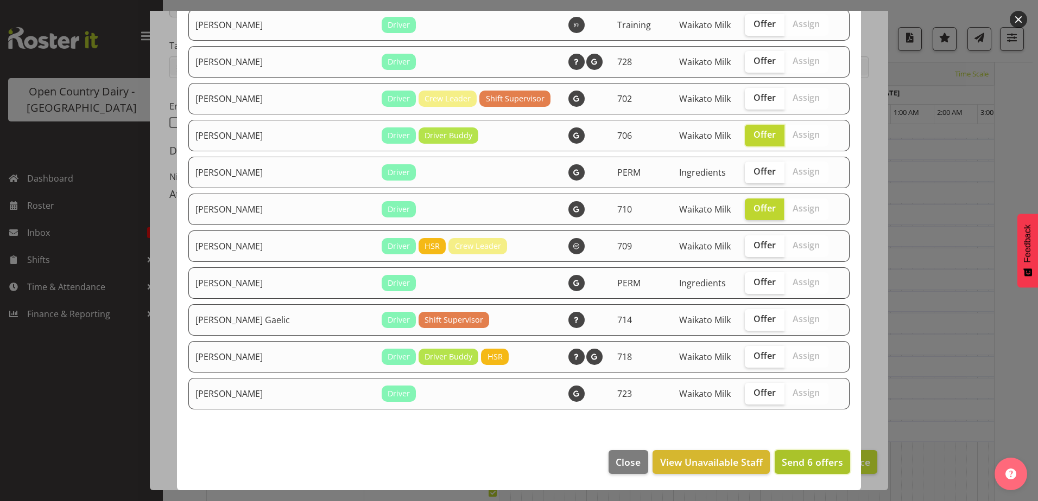
click at [806, 467] on span "Send 6 offers" at bounding box center [811, 462] width 61 height 13
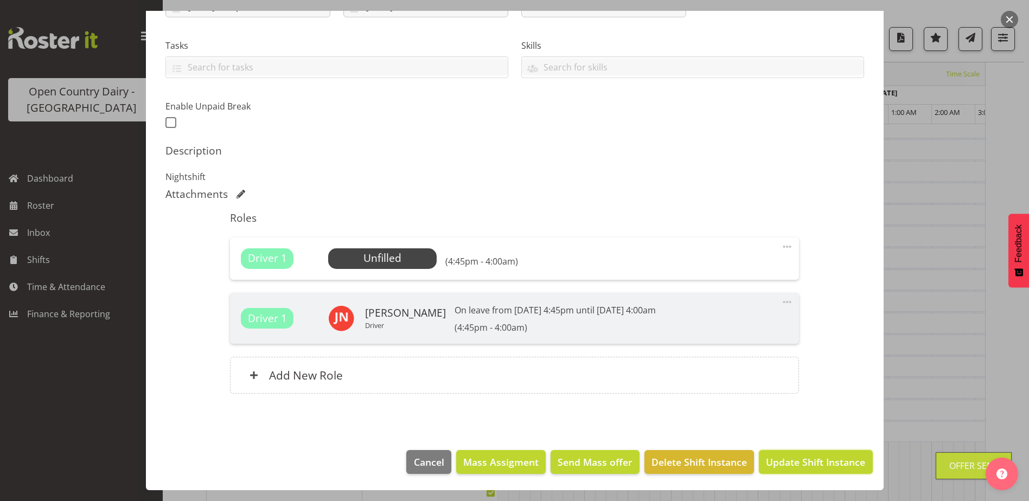
click at [806, 467] on span "Update Shift Instance" at bounding box center [815, 462] width 99 height 14
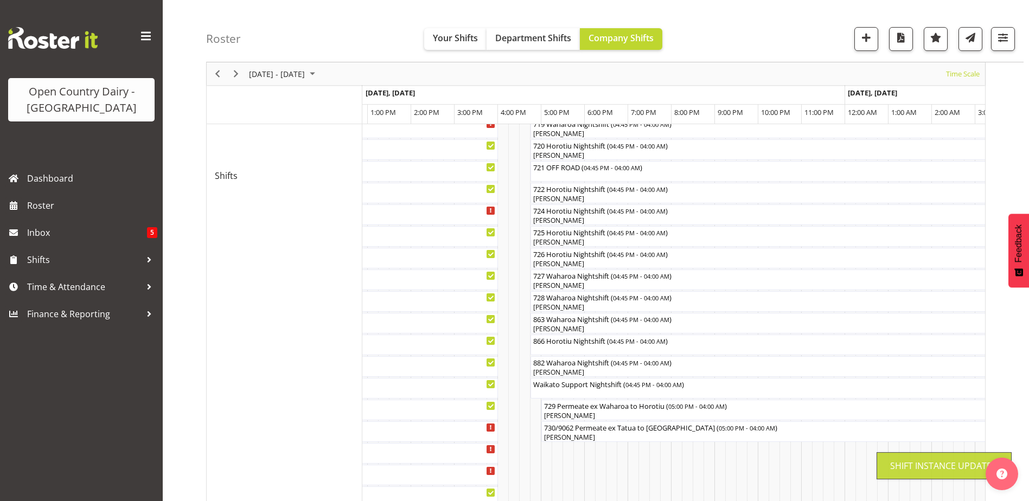
scroll to position [35, 0]
